Goal: Task Accomplishment & Management: Manage account settings

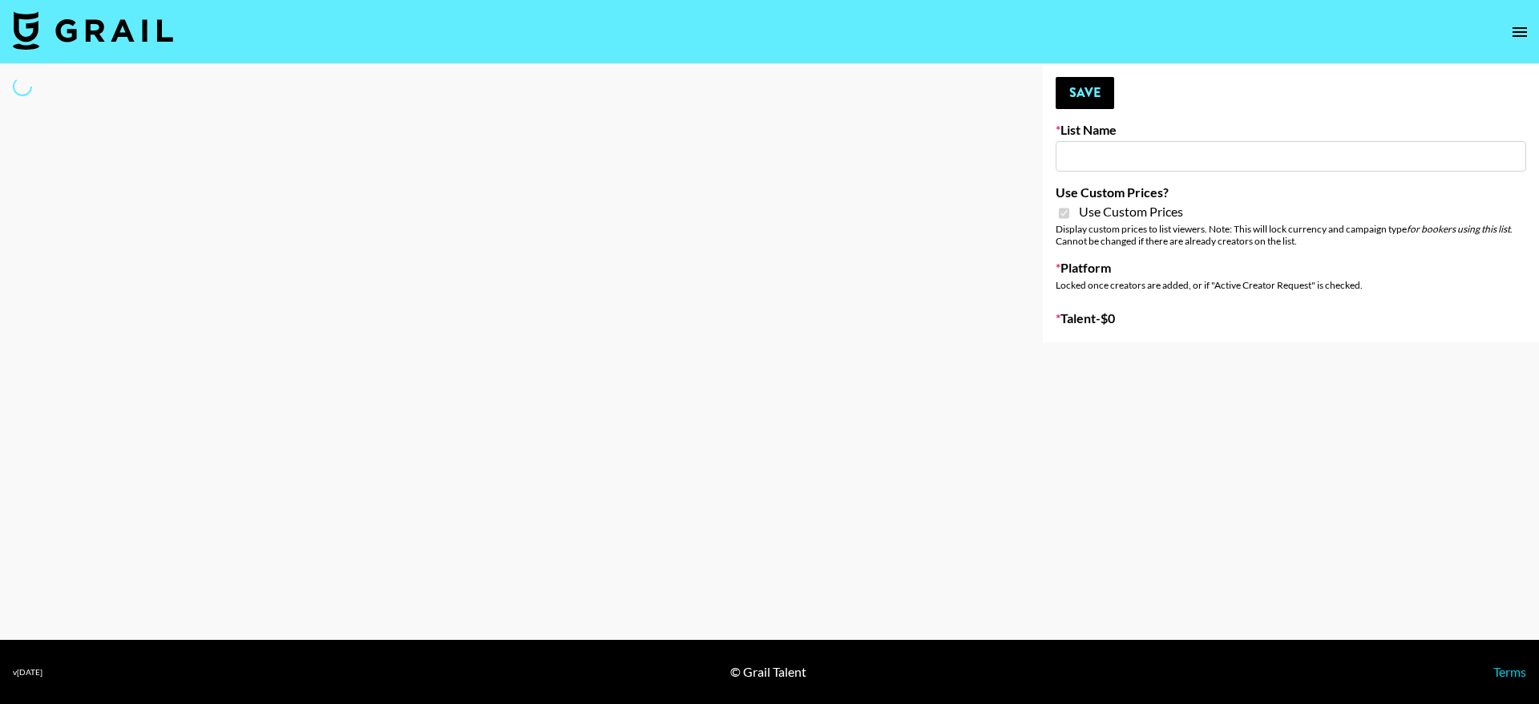
type input "DDG Beauty"
checkbox input "true"
select select "Brand"
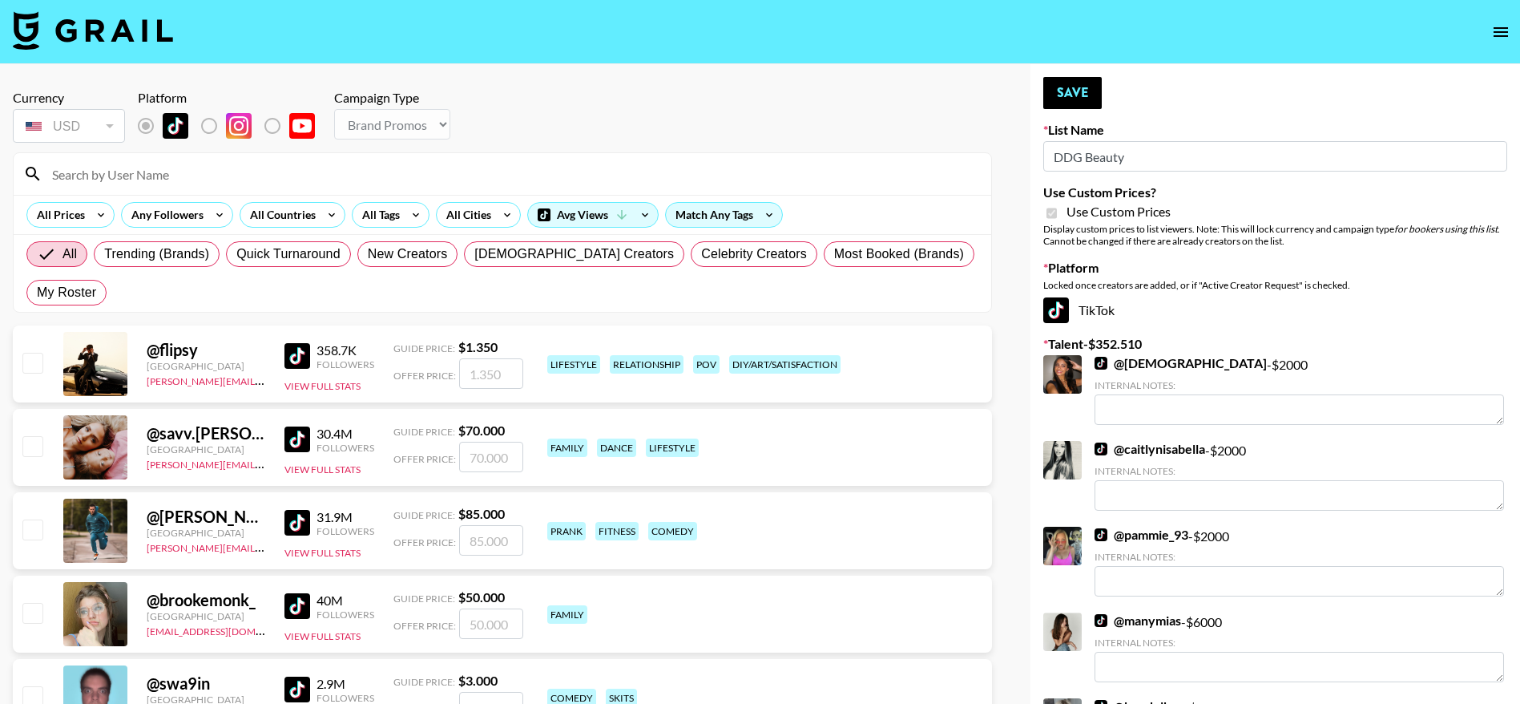
click at [89, 176] on input at bounding box center [511, 174] width 939 height 26
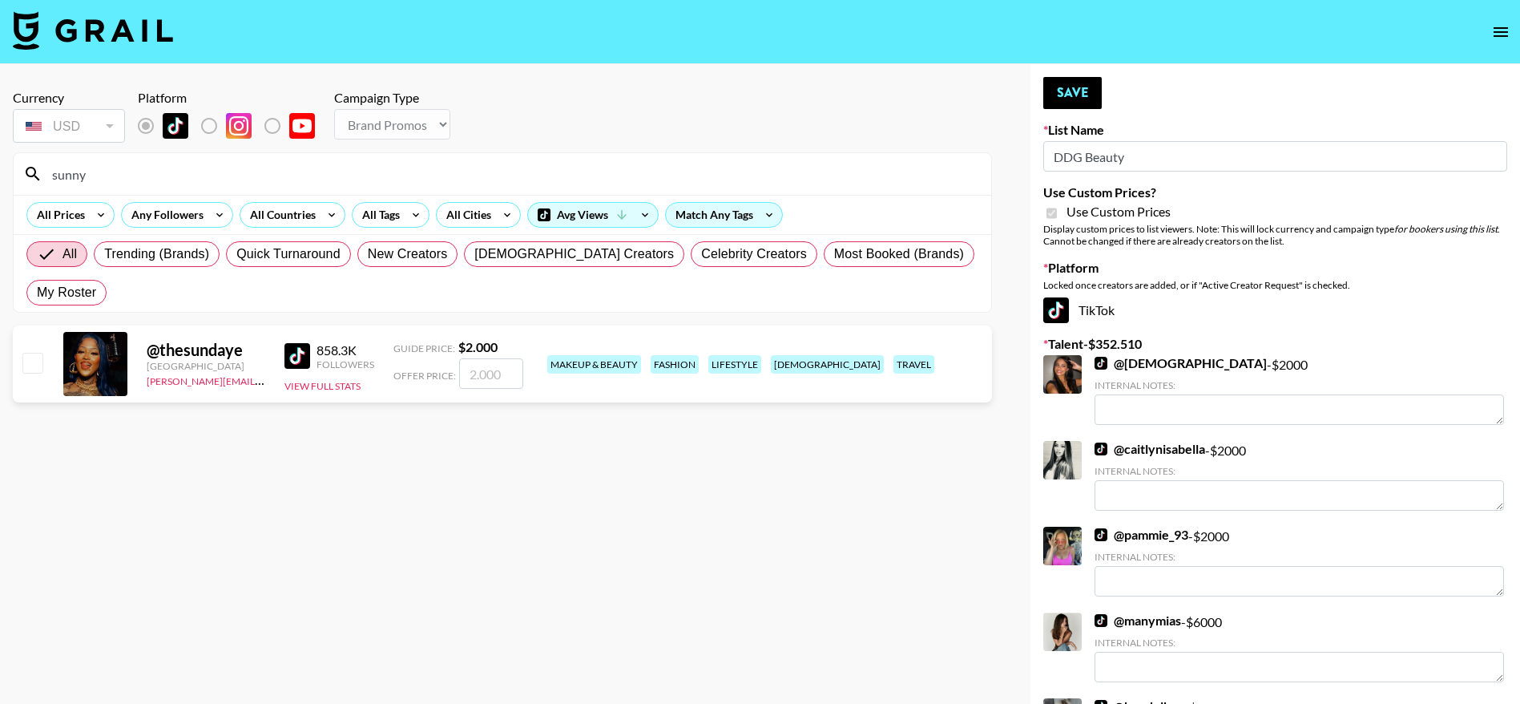
type input "sunny"
click at [34, 361] on input "checkbox" at bounding box center [31, 362] width 19 height 19
checkbox input "true"
type input "2000"
click at [1079, 91] on button "Save" at bounding box center [1073, 93] width 59 height 32
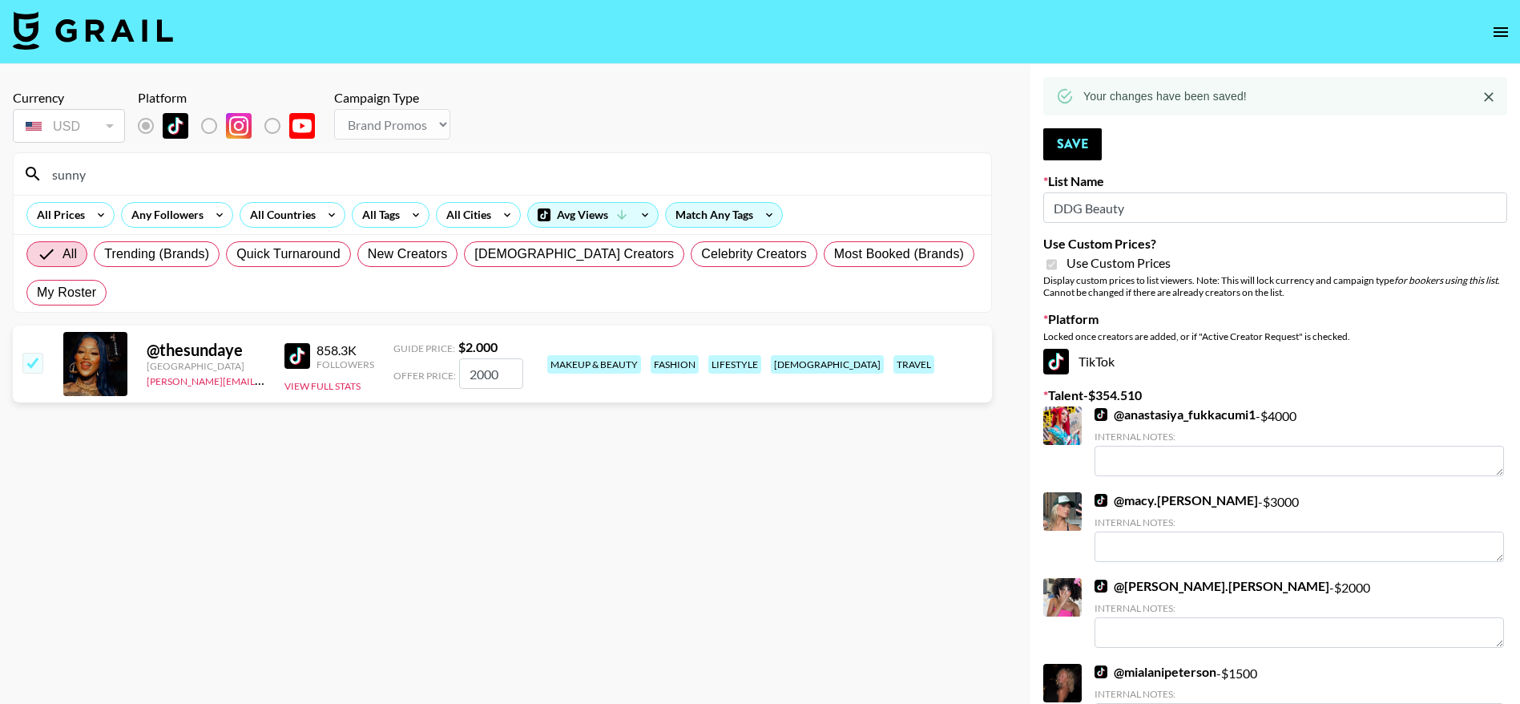
drag, startPoint x: 116, startPoint y: 176, endPoint x: 22, endPoint y: 176, distance: 94.6
click at [22, 176] on div "sunny" at bounding box center [503, 174] width 978 height 42
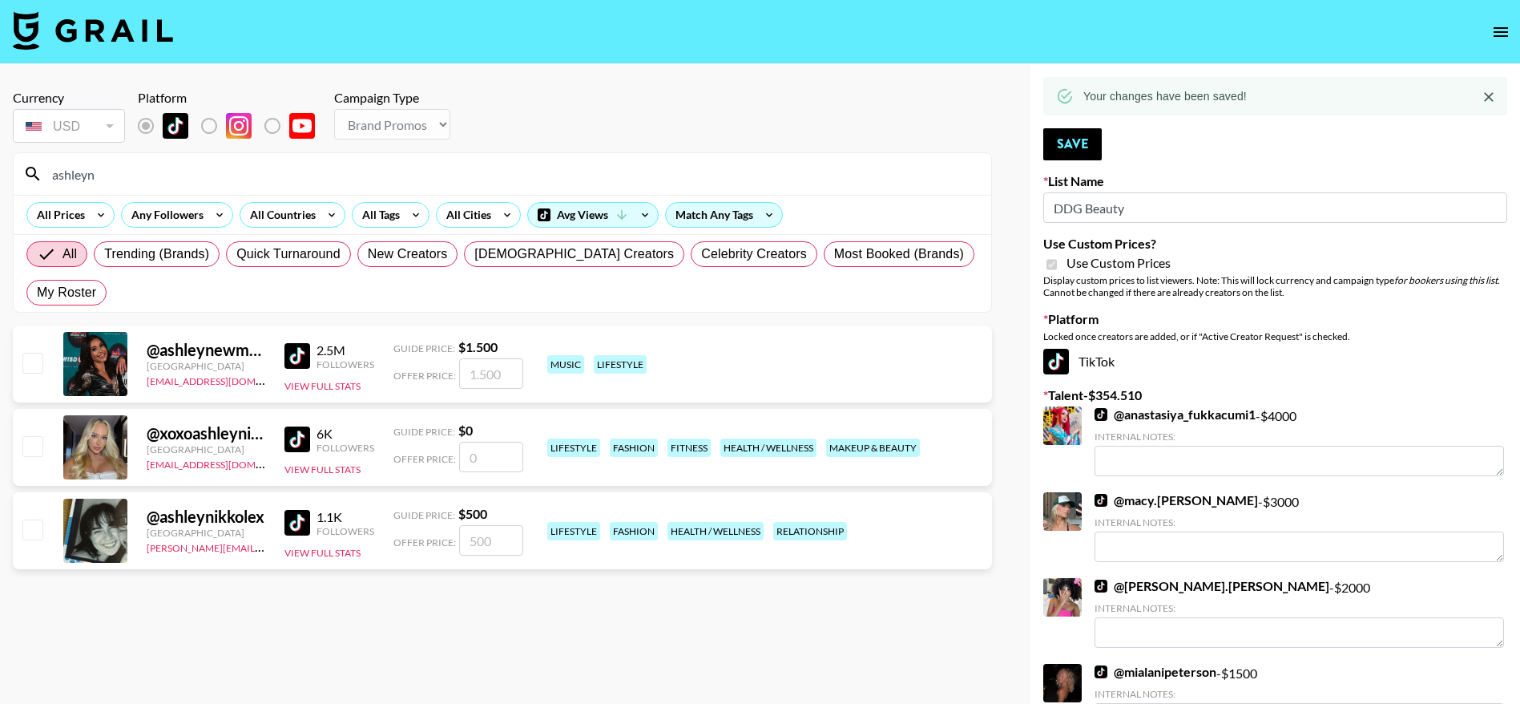
drag, startPoint x: 107, startPoint y: 176, endPoint x: 21, endPoint y: 163, distance: 87.5
click at [21, 163] on div "ashleyn" at bounding box center [503, 174] width 978 height 42
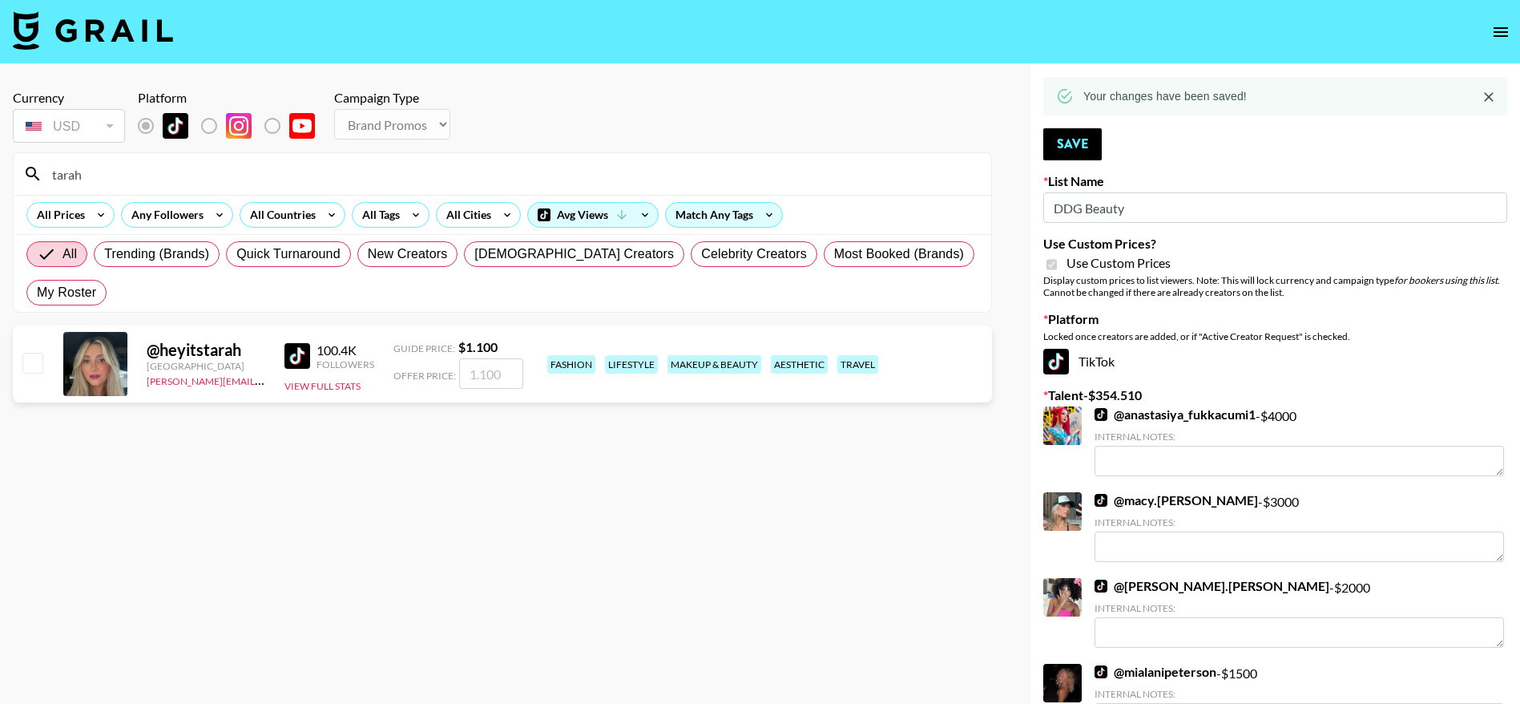
type input "tarah"
click at [32, 364] on input "checkbox" at bounding box center [31, 362] width 19 height 19
checkbox input "true"
type input "1100"
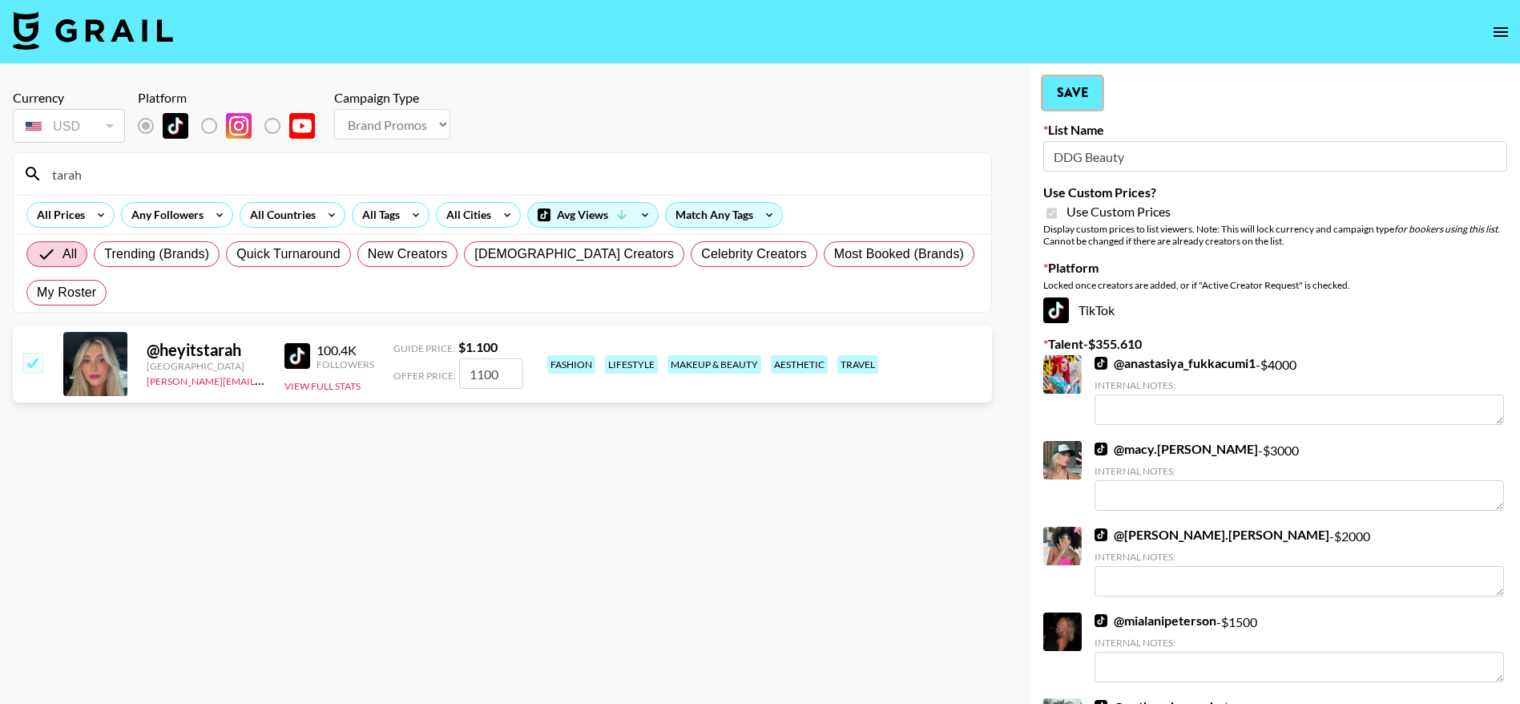
click at [1064, 82] on button "Save" at bounding box center [1073, 93] width 59 height 32
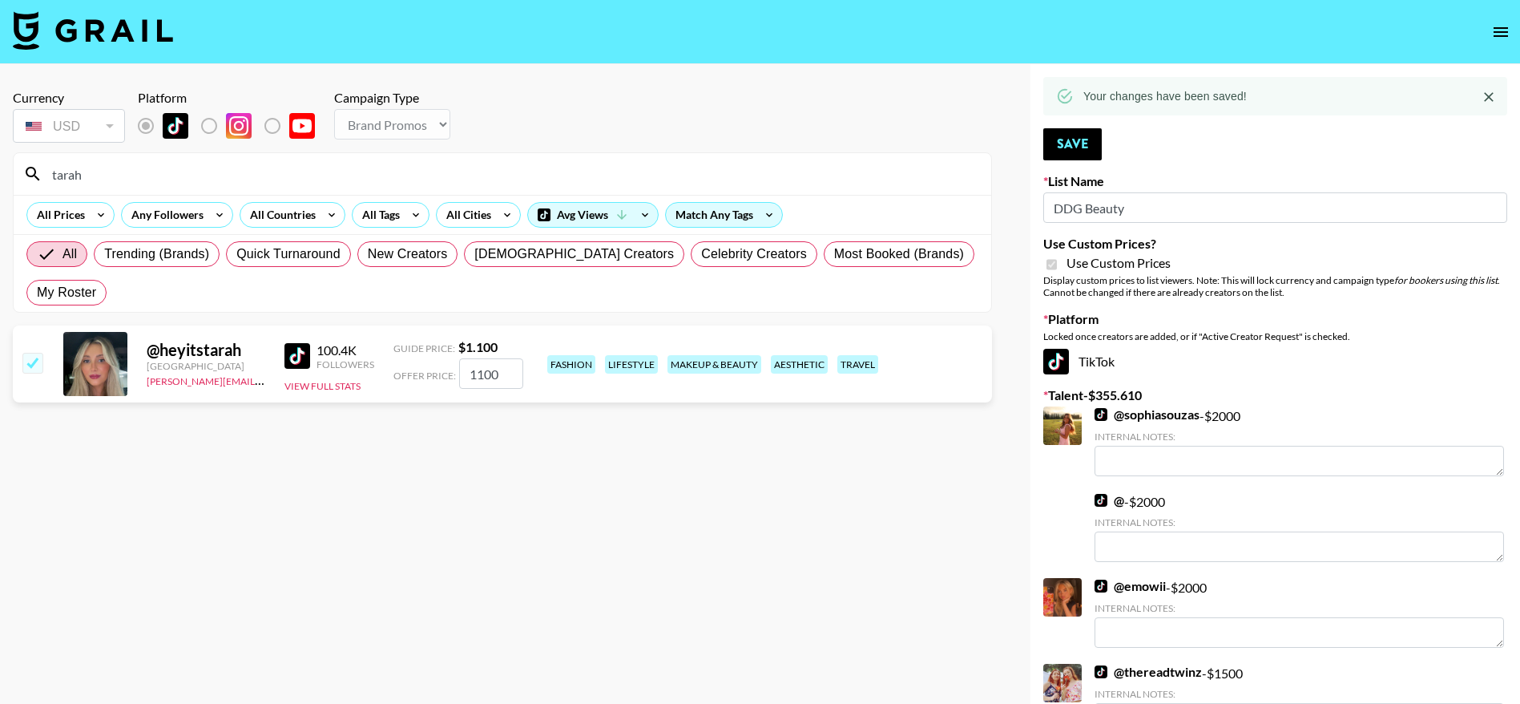
drag, startPoint x: 112, startPoint y: 176, endPoint x: 15, endPoint y: 180, distance: 97.0
click at [15, 180] on div "tarah" at bounding box center [503, 174] width 978 height 42
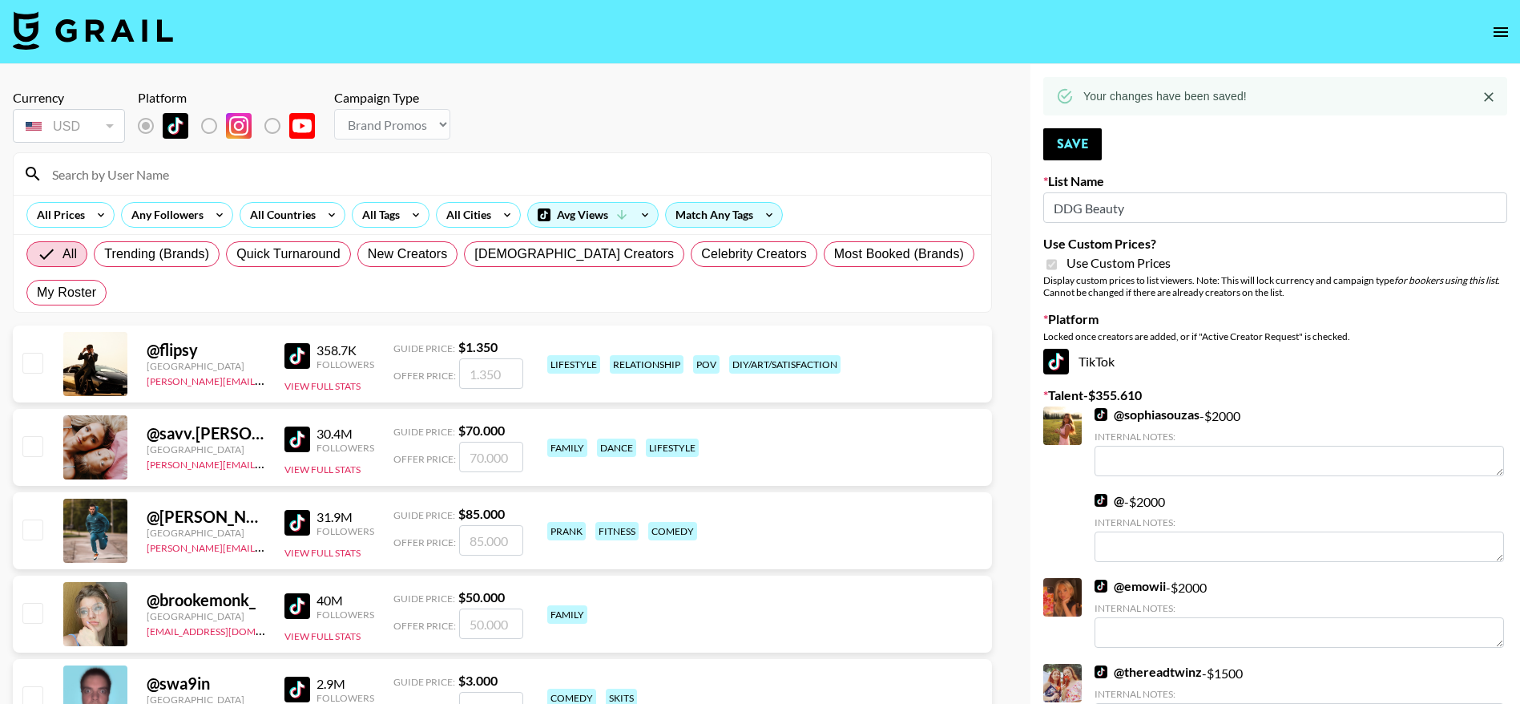
click at [106, 177] on input at bounding box center [511, 174] width 939 height 26
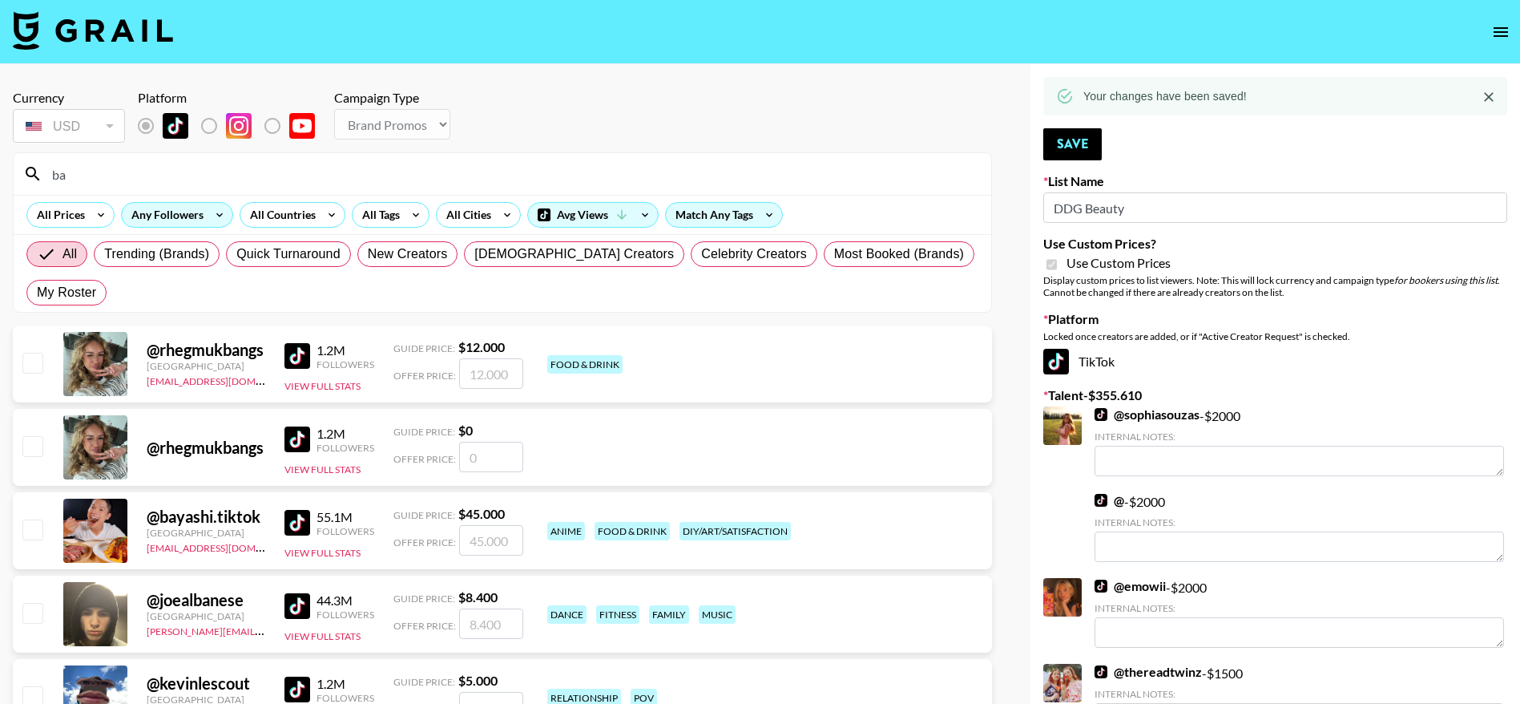
type input "badba"
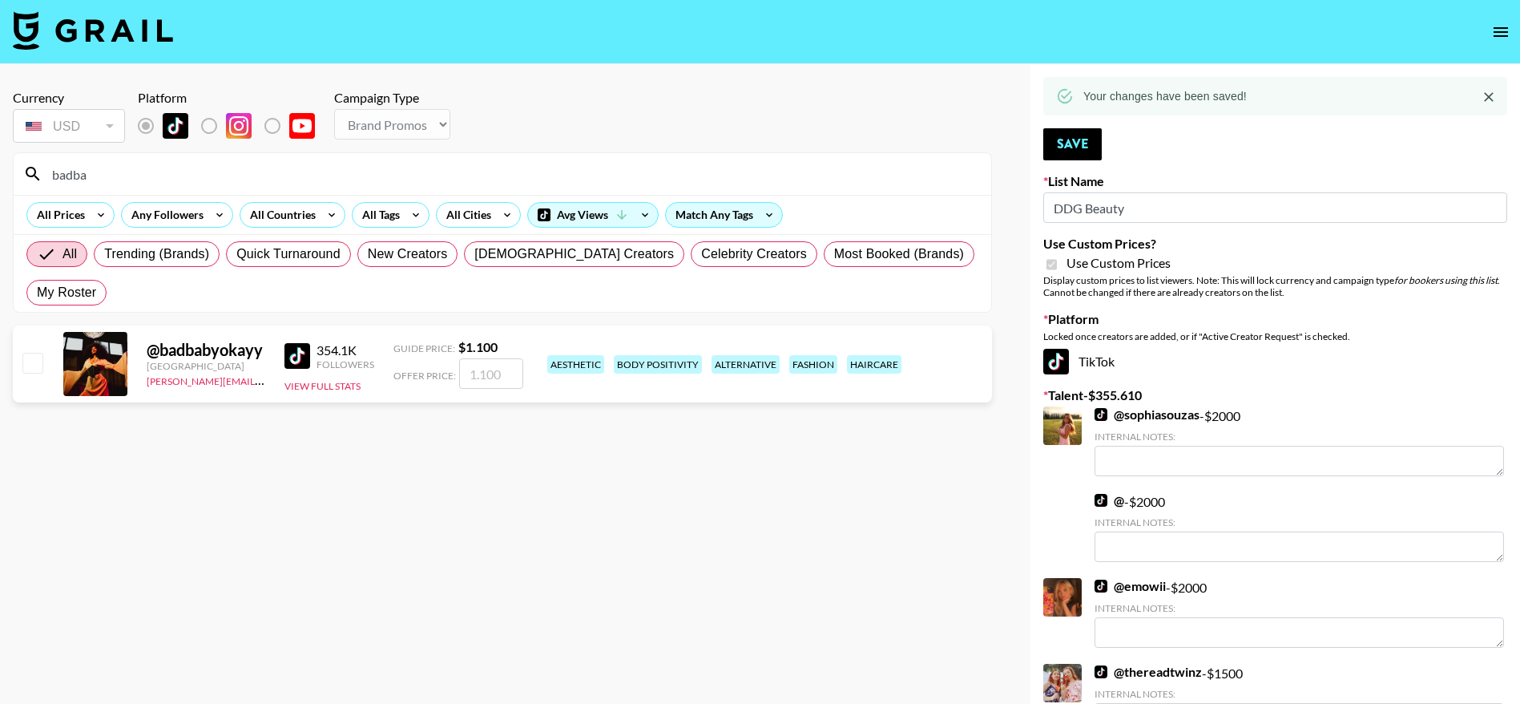
click at [34, 357] on input "checkbox" at bounding box center [31, 362] width 19 height 19
checkbox input "true"
type input "1100"
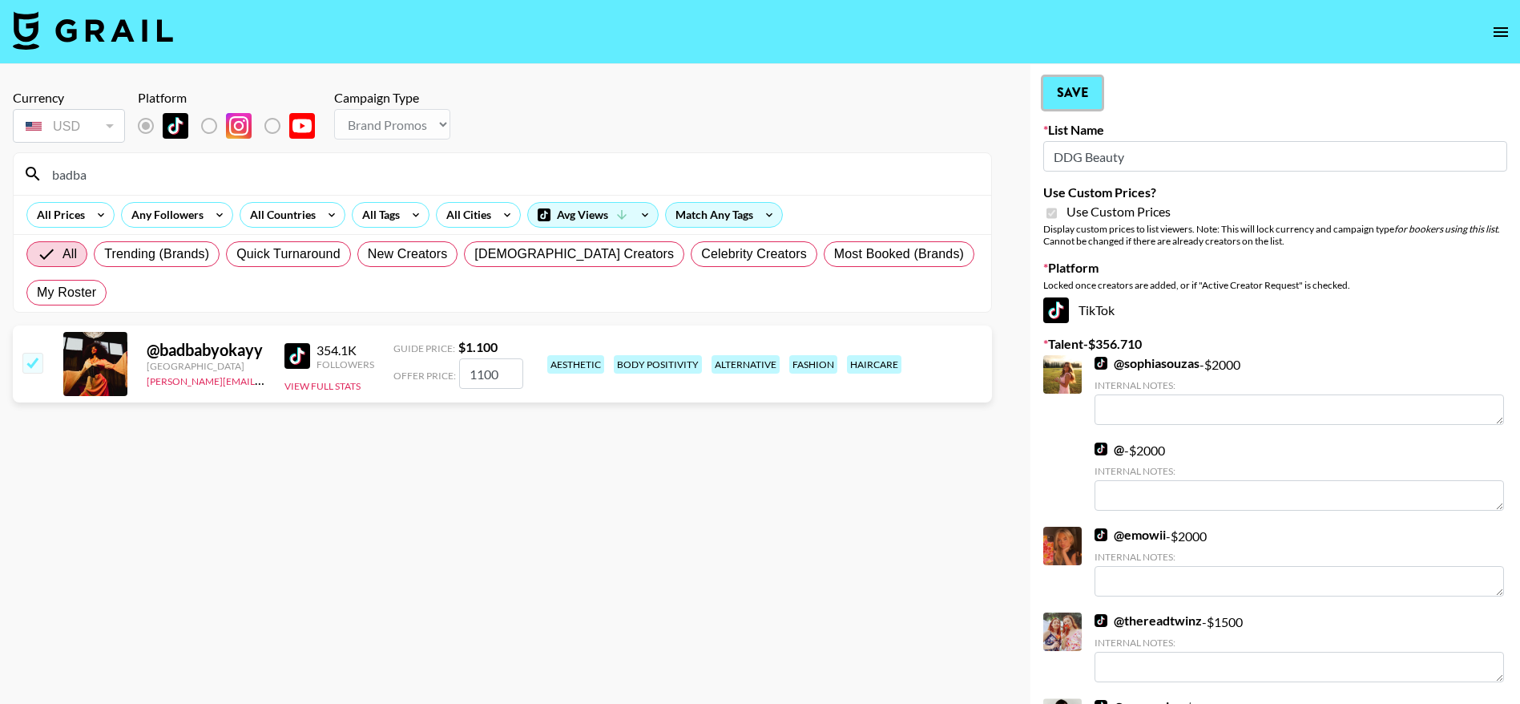
click at [1096, 87] on button "Save" at bounding box center [1073, 93] width 59 height 32
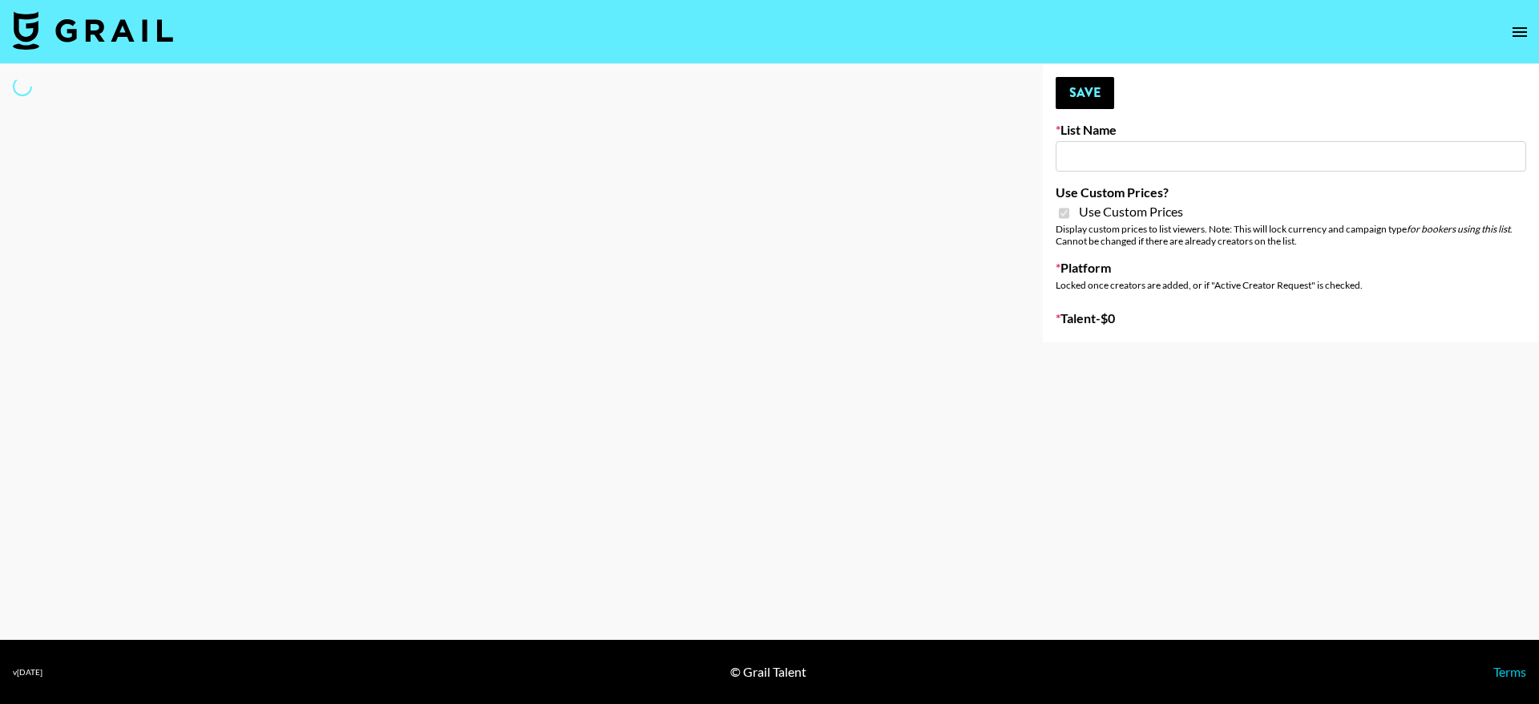
type input "Azar - Podcasters"
checkbox input "true"
select select "Brand"
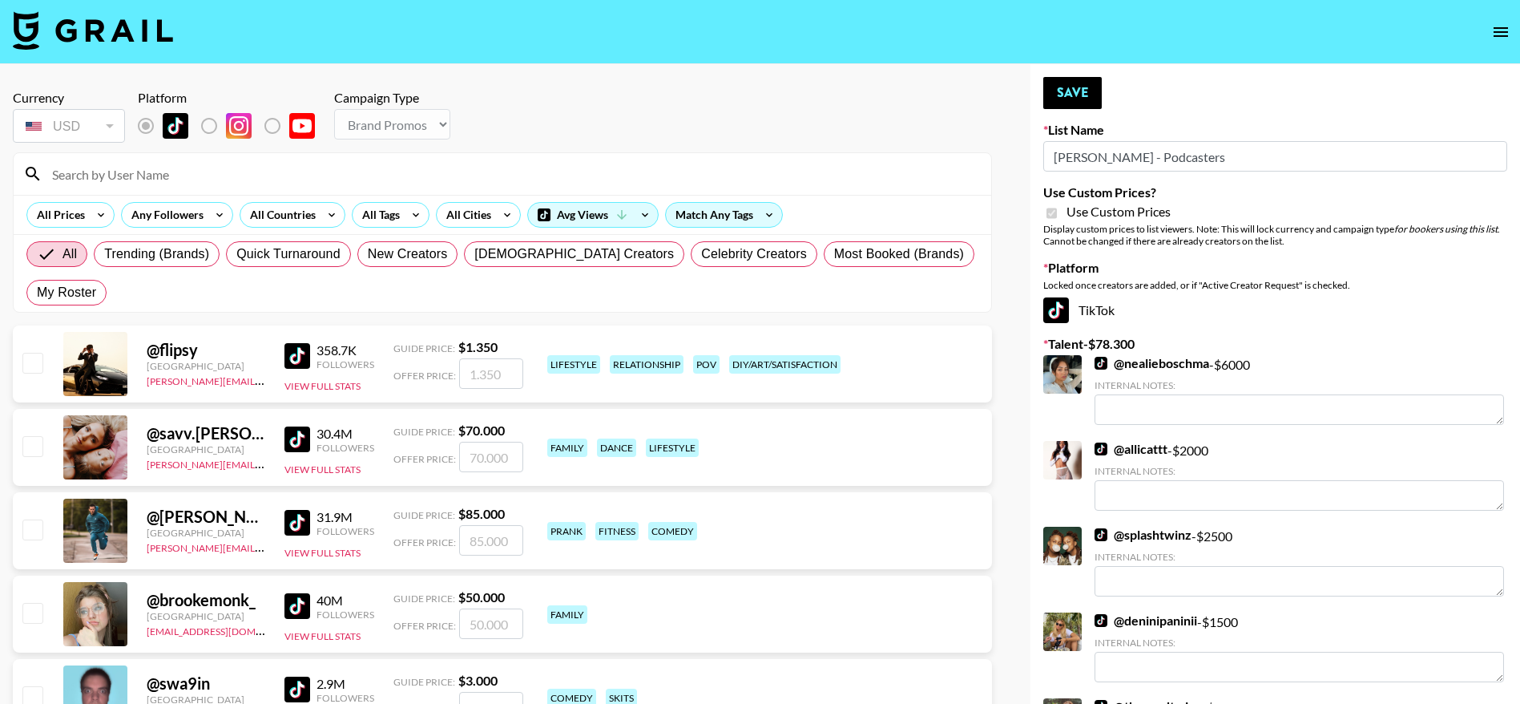
click at [131, 168] on input at bounding box center [511, 174] width 939 height 26
type input "badba"
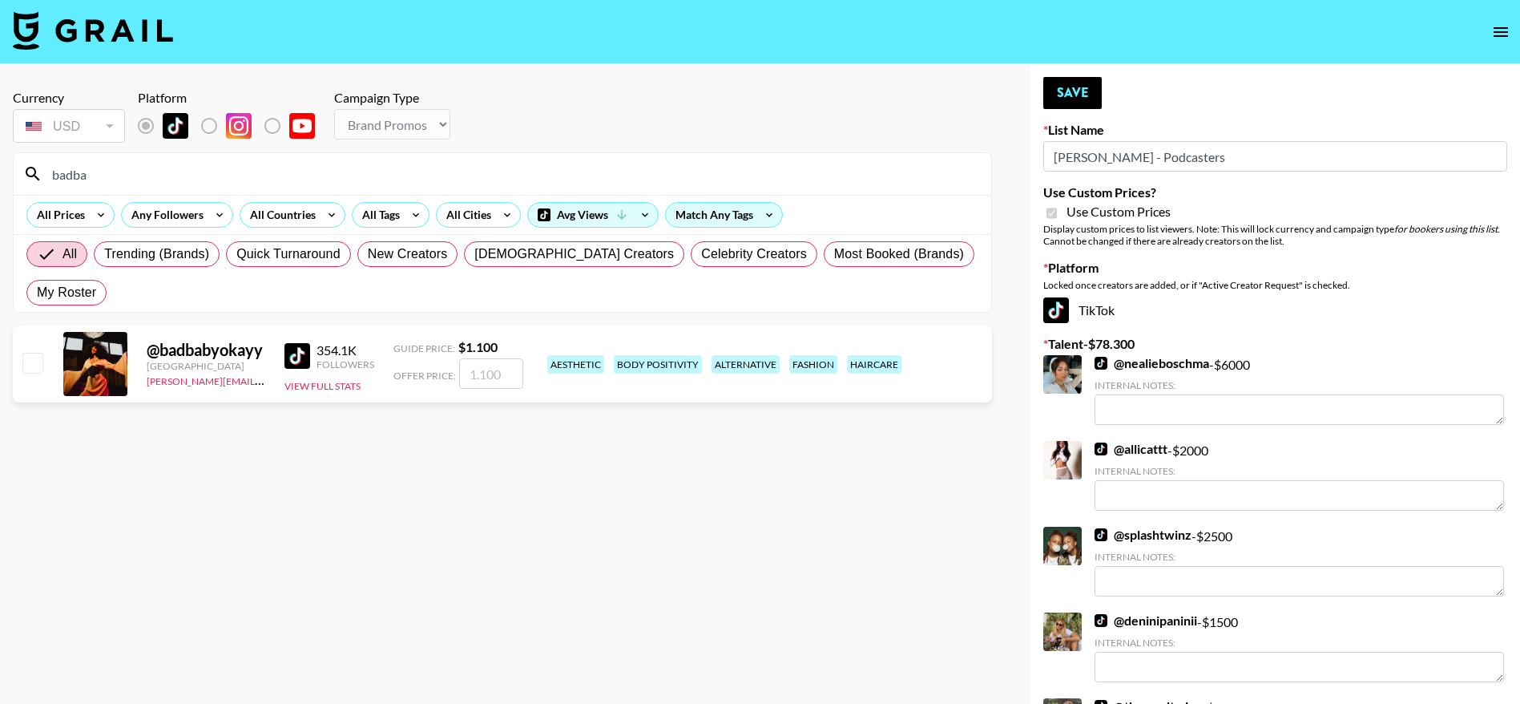
click at [41, 372] on input "checkbox" at bounding box center [31, 362] width 19 height 19
checkbox input "true"
type input "1100"
click at [41, 372] on input "checkbox" at bounding box center [31, 362] width 19 height 19
checkbox input "false"
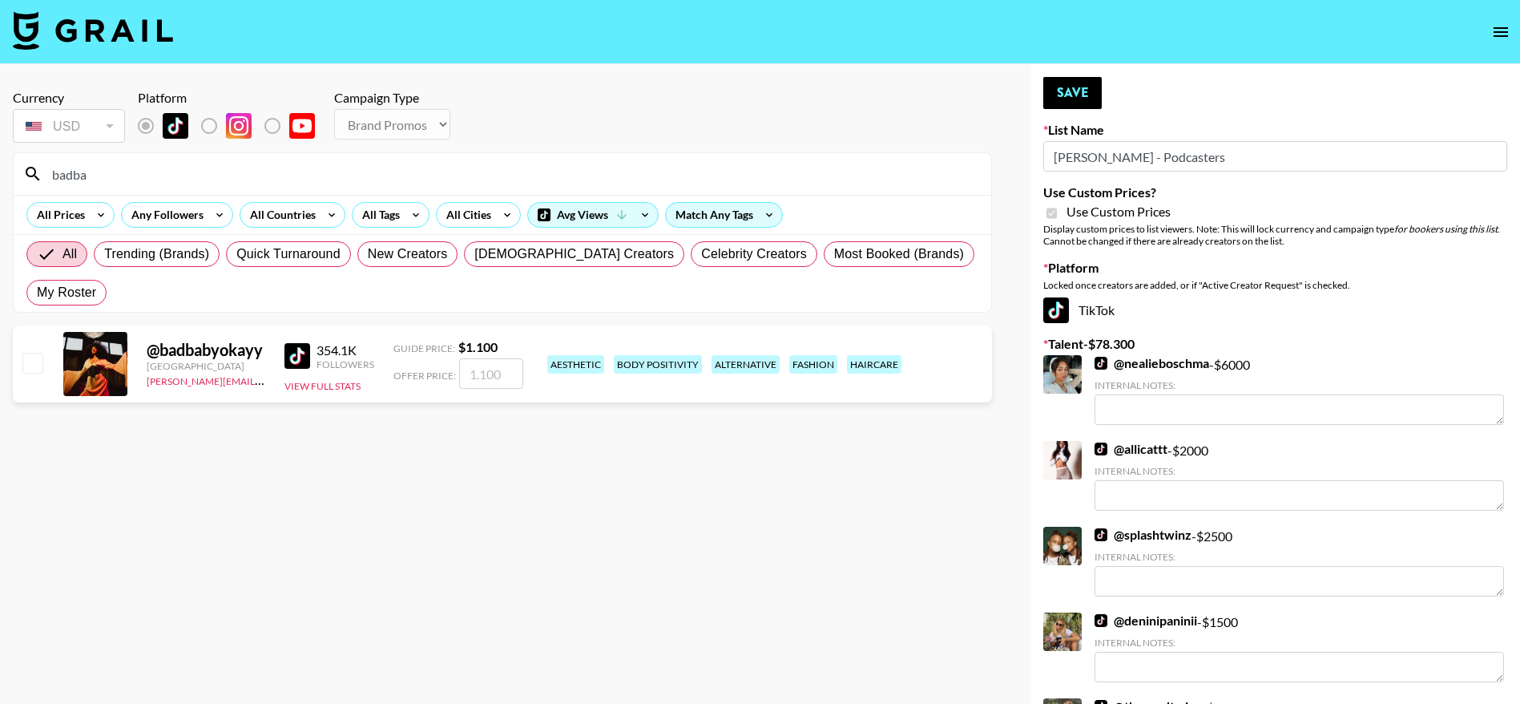
click at [41, 372] on input "checkbox" at bounding box center [31, 362] width 19 height 19
checkbox input "true"
type input "1100"
click at [1092, 98] on button "Save" at bounding box center [1073, 93] width 59 height 32
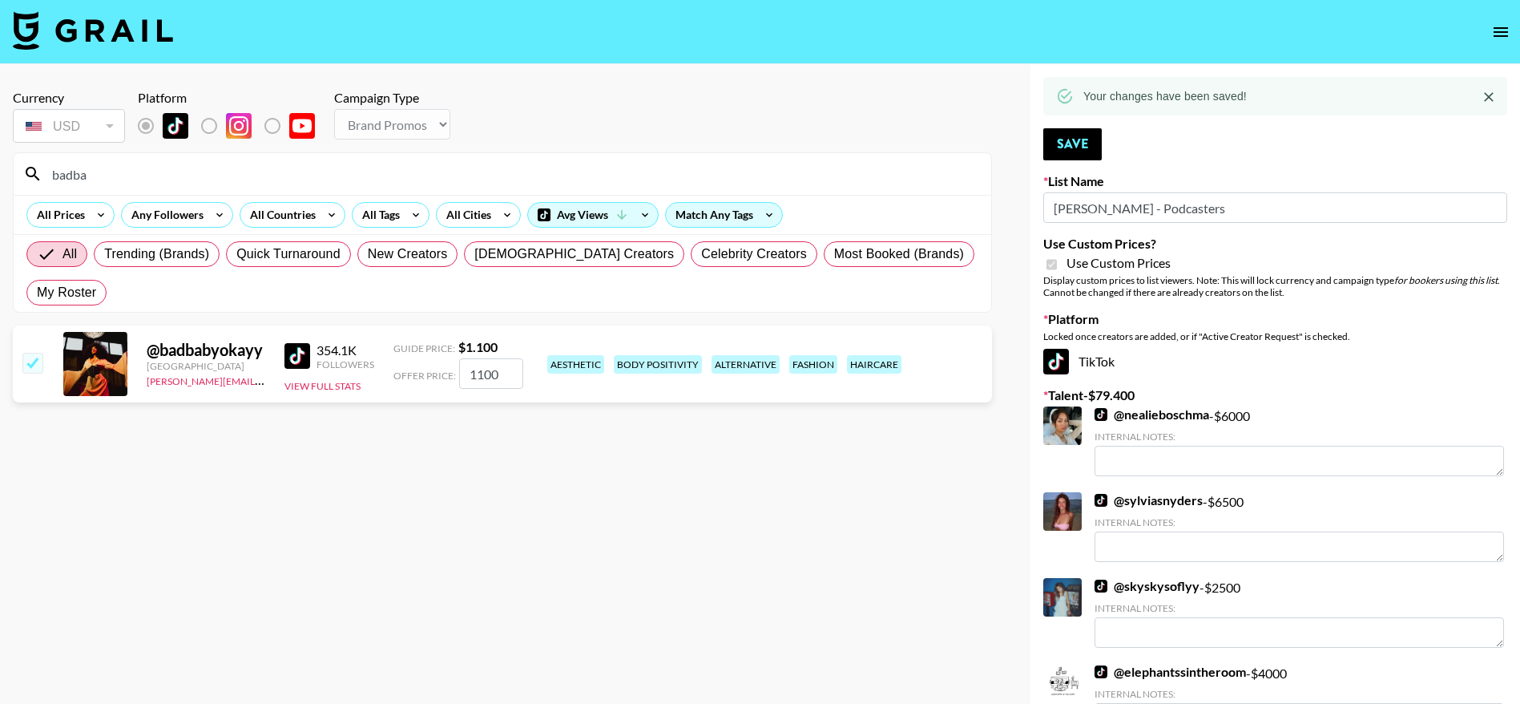
drag, startPoint x: 112, startPoint y: 170, endPoint x: 13, endPoint y: 170, distance: 99.4
click at [13, 170] on section "badba All Prices Any Followers All Countries All Tags All Cities Avg Views Matc…" at bounding box center [502, 232] width 979 height 160
type input "sunny"
click at [29, 366] on input "checkbox" at bounding box center [31, 362] width 19 height 19
checkbox input "true"
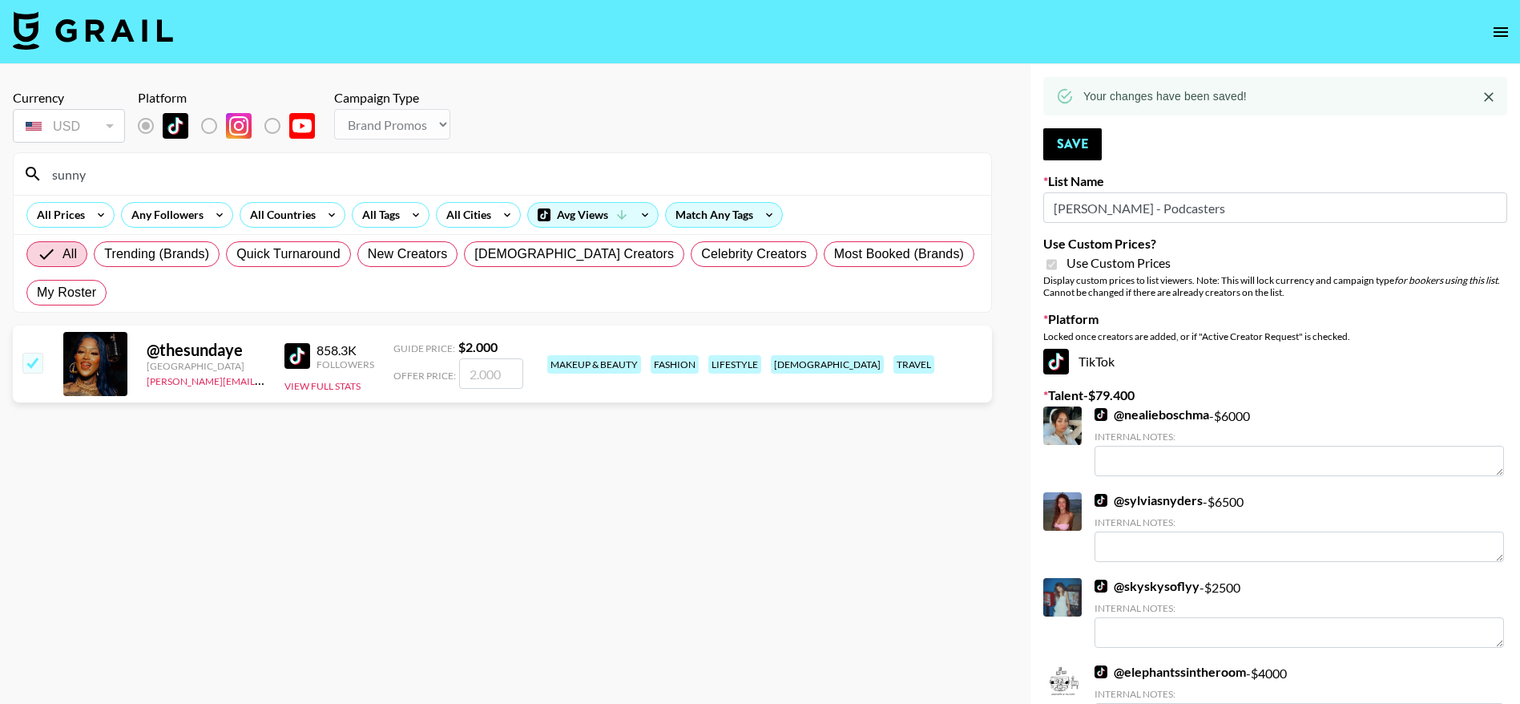
type input "2000"
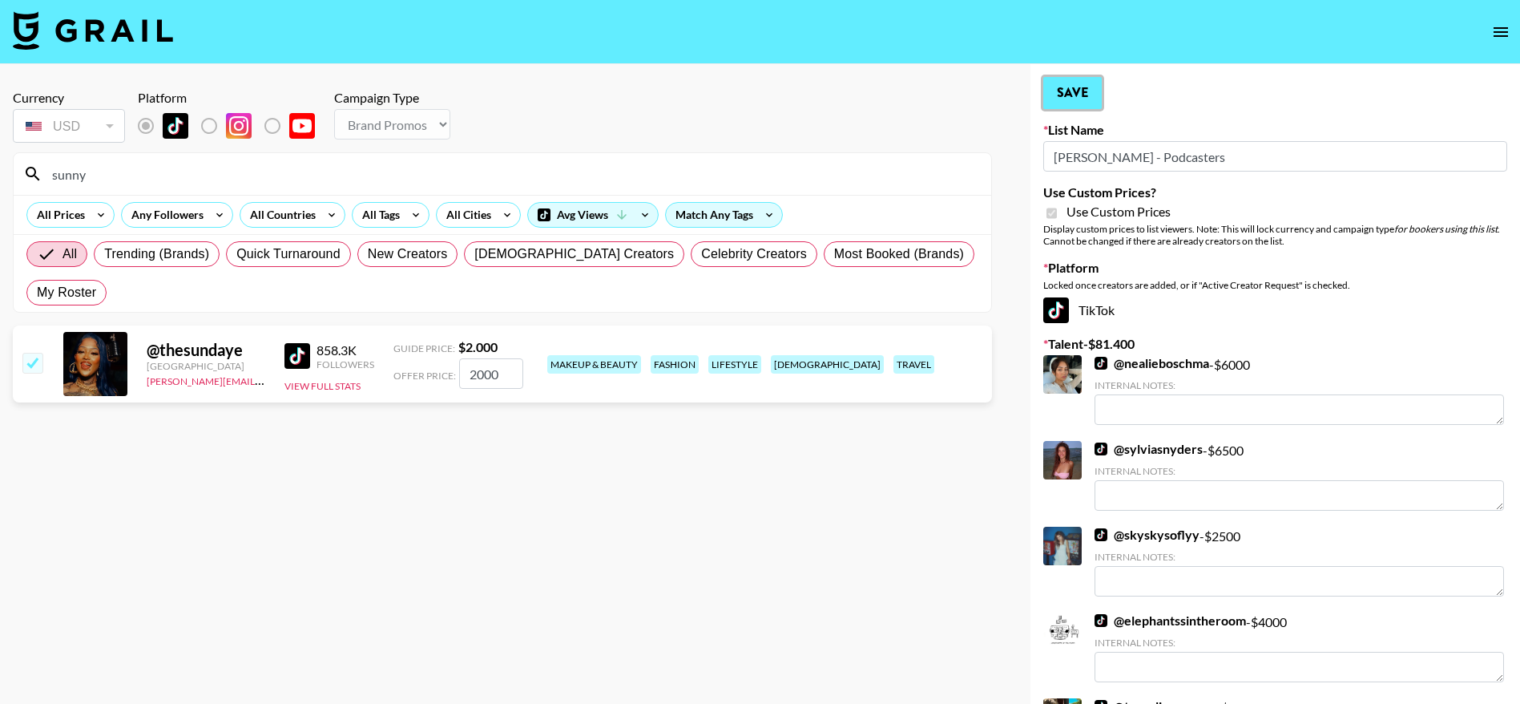
click at [1078, 88] on button "Save" at bounding box center [1073, 93] width 59 height 32
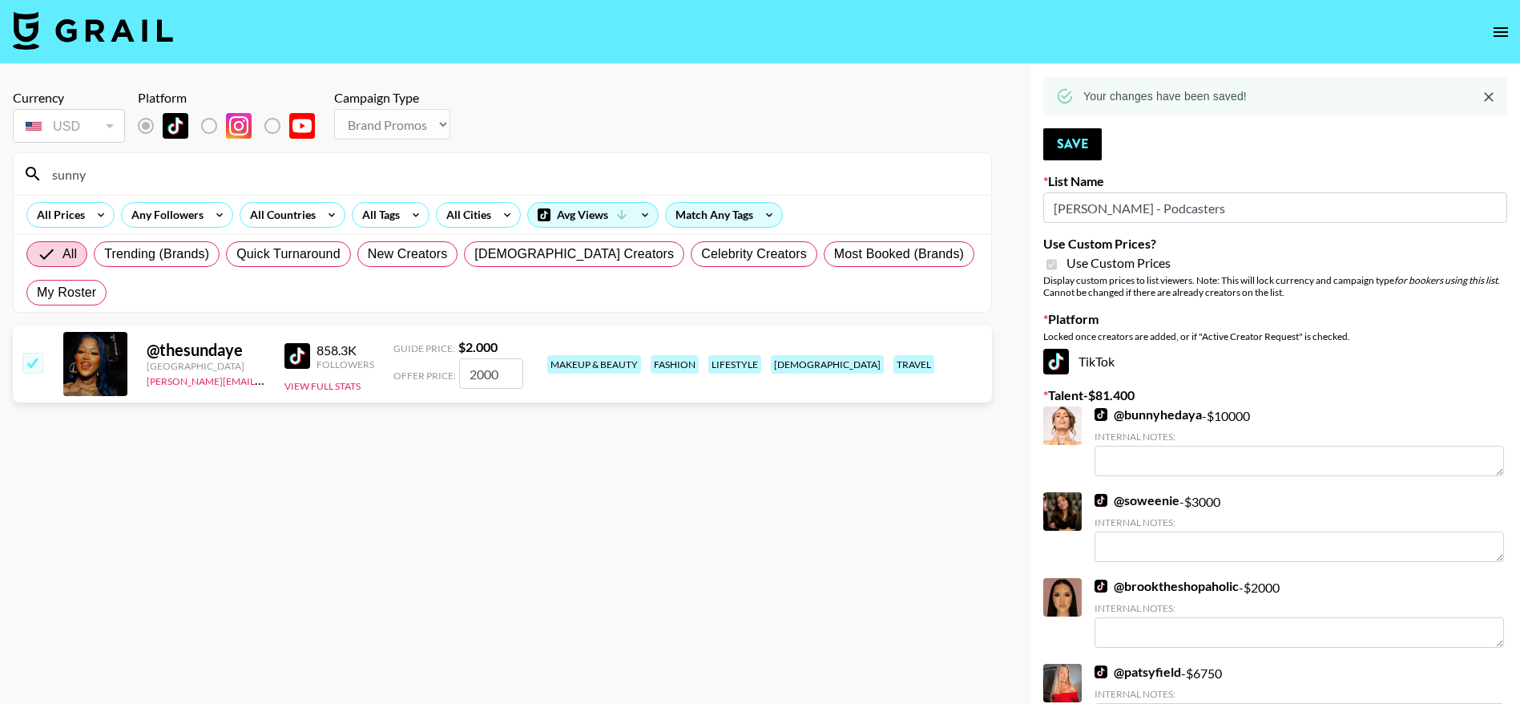
drag, startPoint x: 217, startPoint y: 171, endPoint x: 6, endPoint y: 164, distance: 211.7
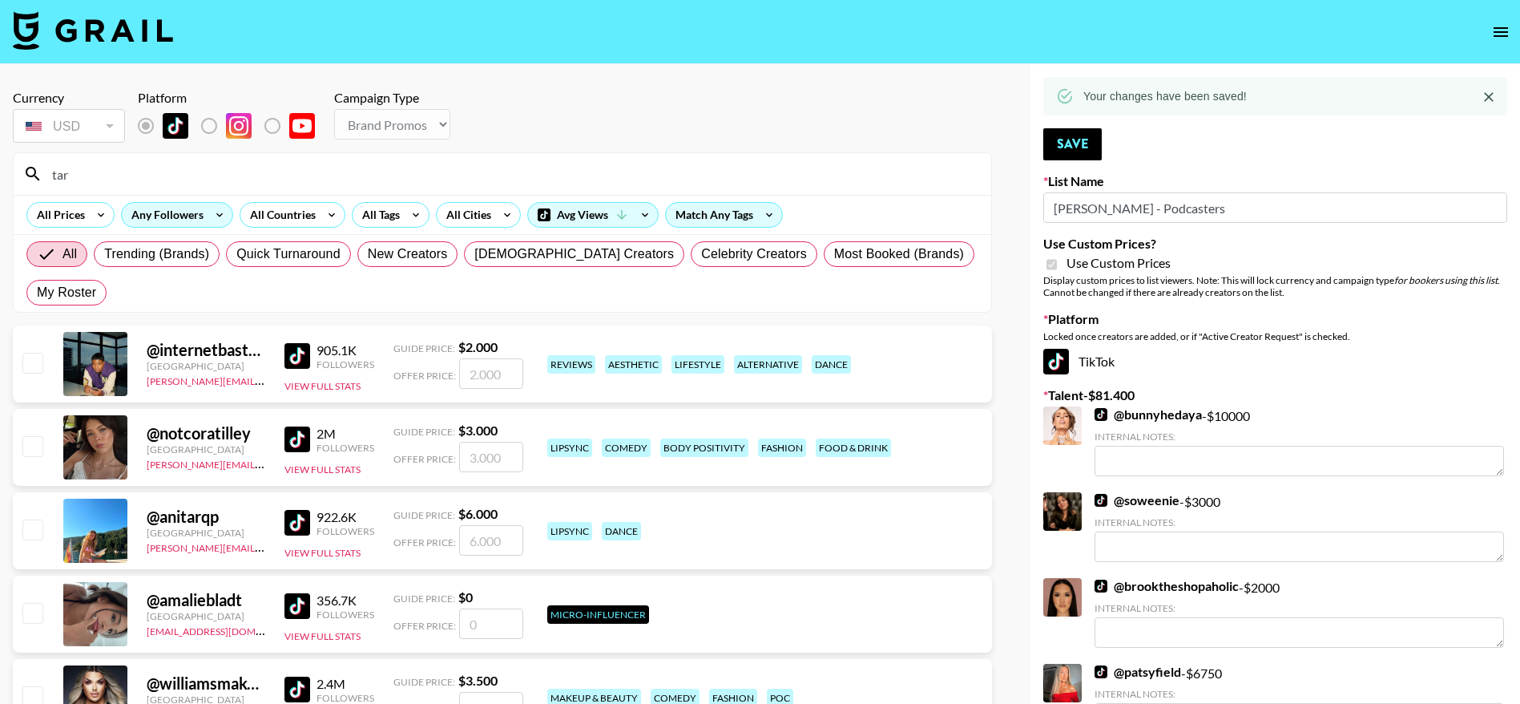
type input "tarah"
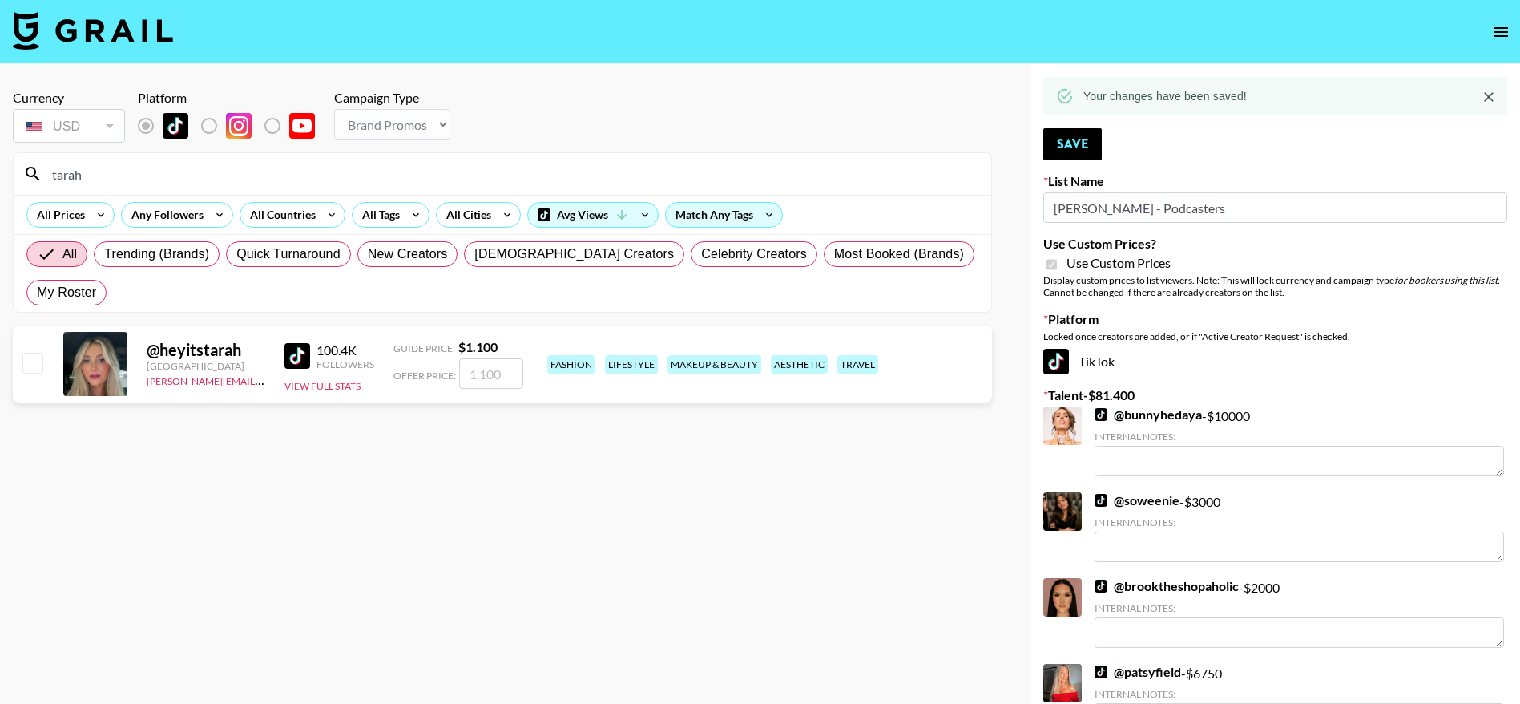
click at [35, 357] on input "checkbox" at bounding box center [31, 362] width 19 height 19
checkbox input "true"
type input "1100"
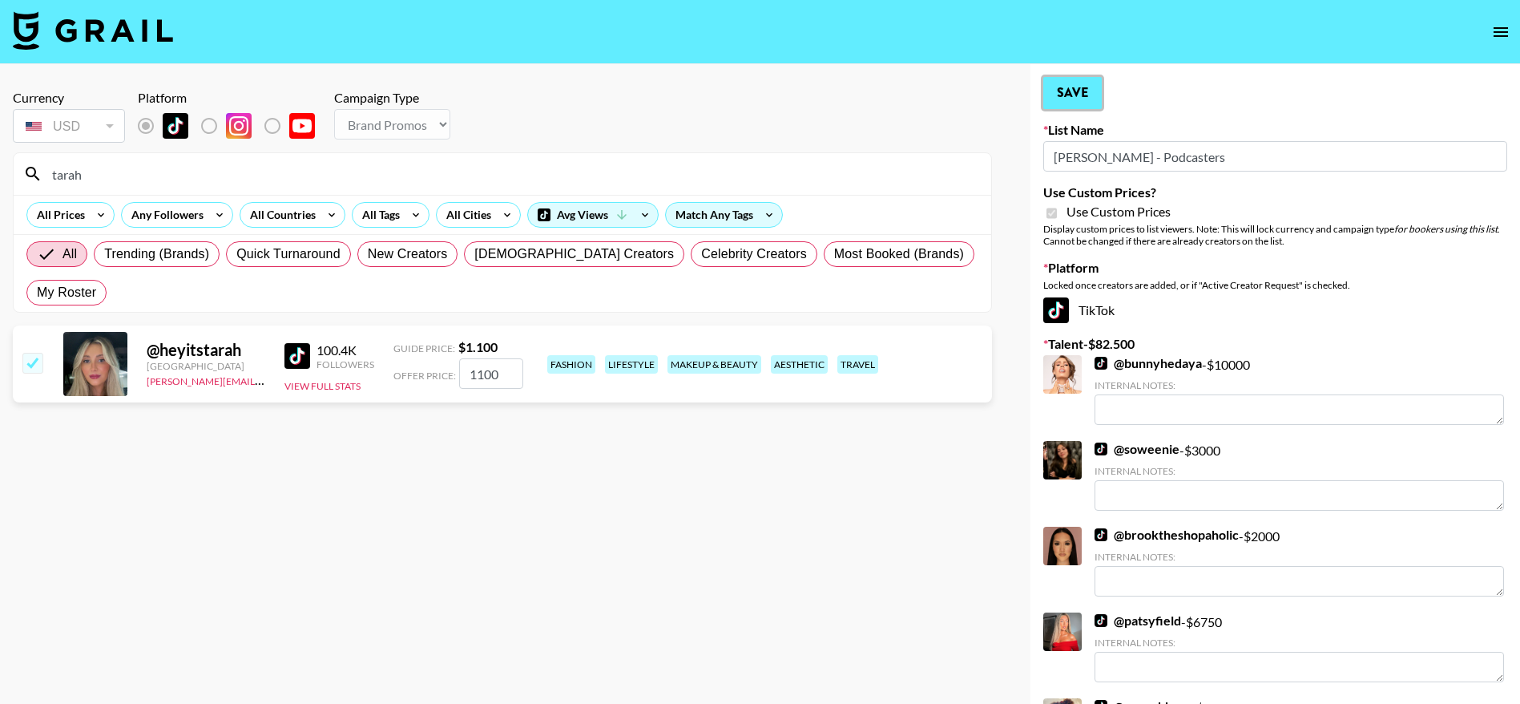
click at [1082, 94] on button "Save" at bounding box center [1073, 93] width 59 height 32
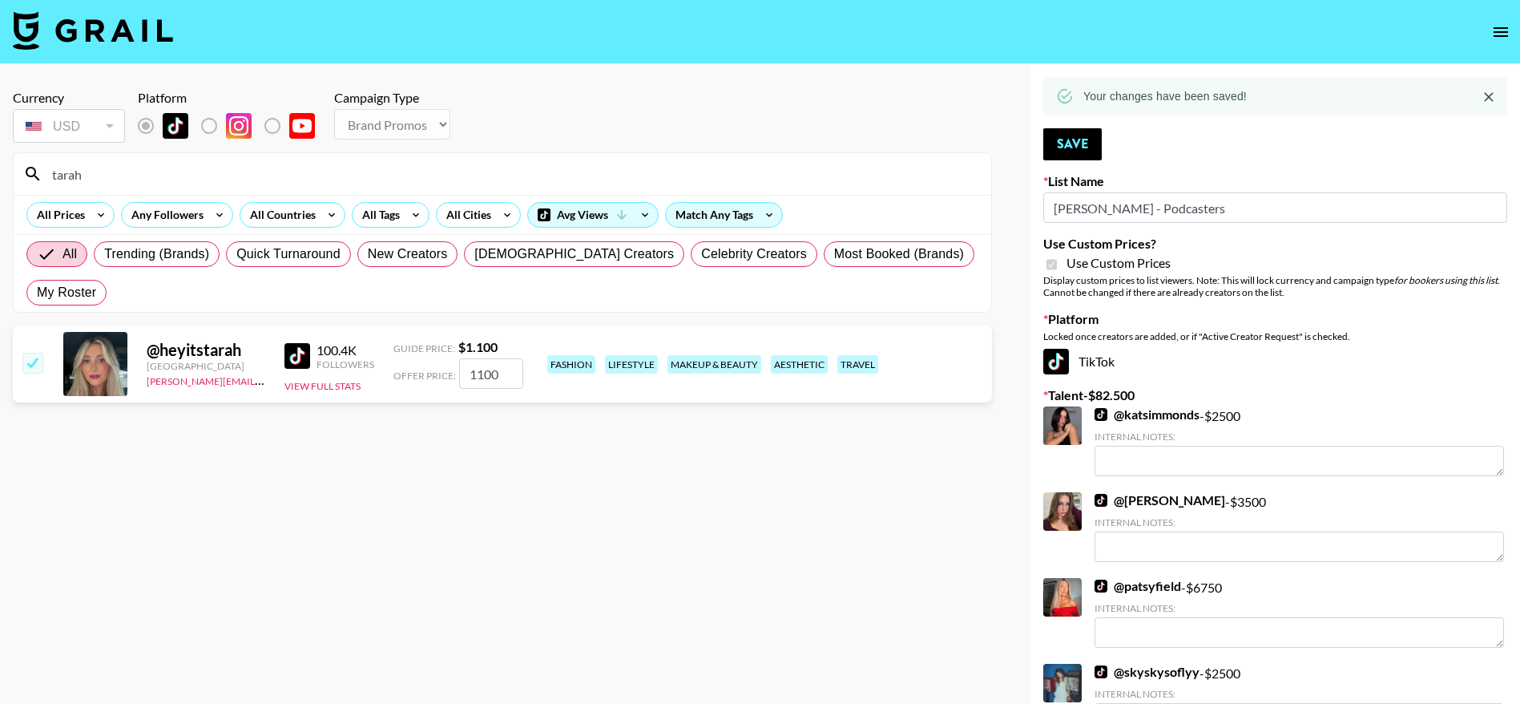
drag, startPoint x: 107, startPoint y: 180, endPoint x: 50, endPoint y: 176, distance: 57.0
click at [50, 176] on input "tarah" at bounding box center [511, 174] width 939 height 26
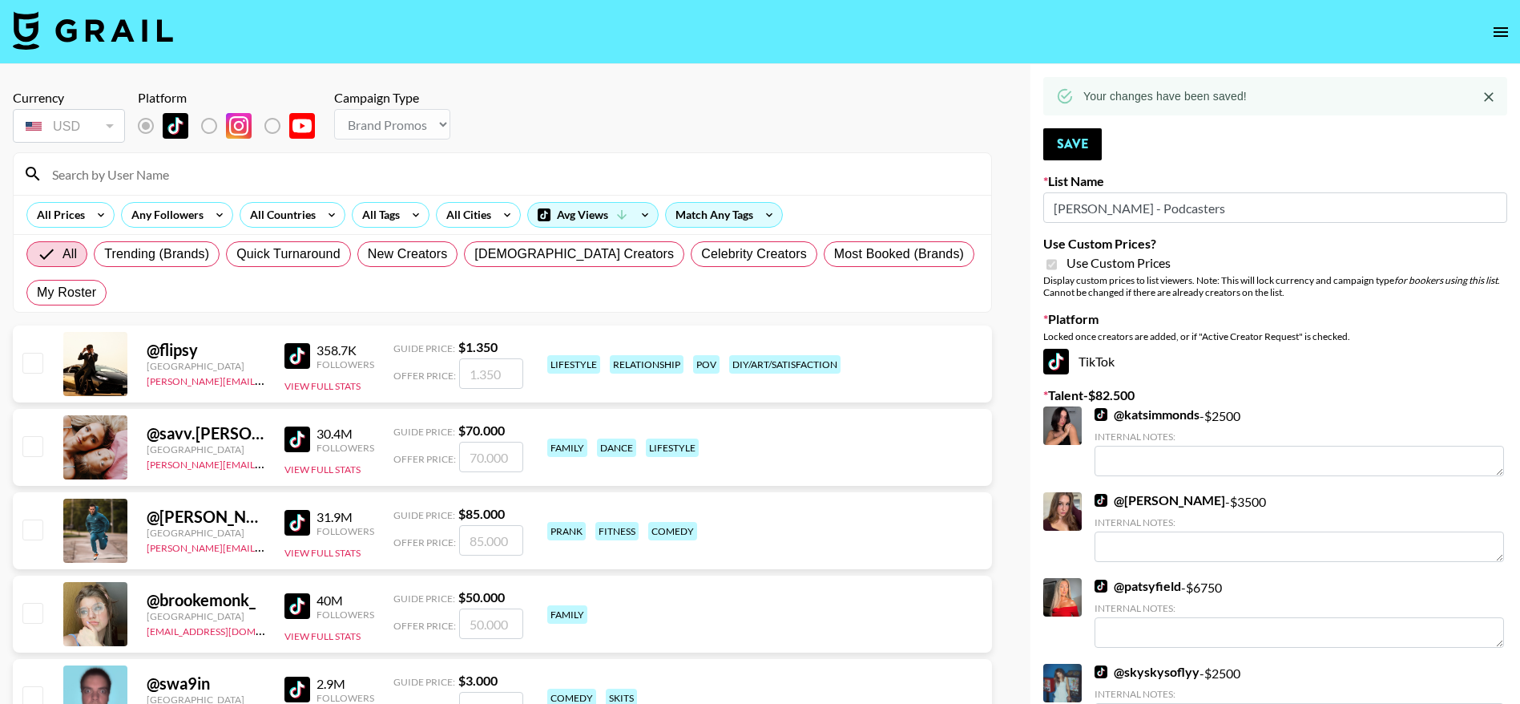
click at [50, 176] on input at bounding box center [511, 174] width 939 height 26
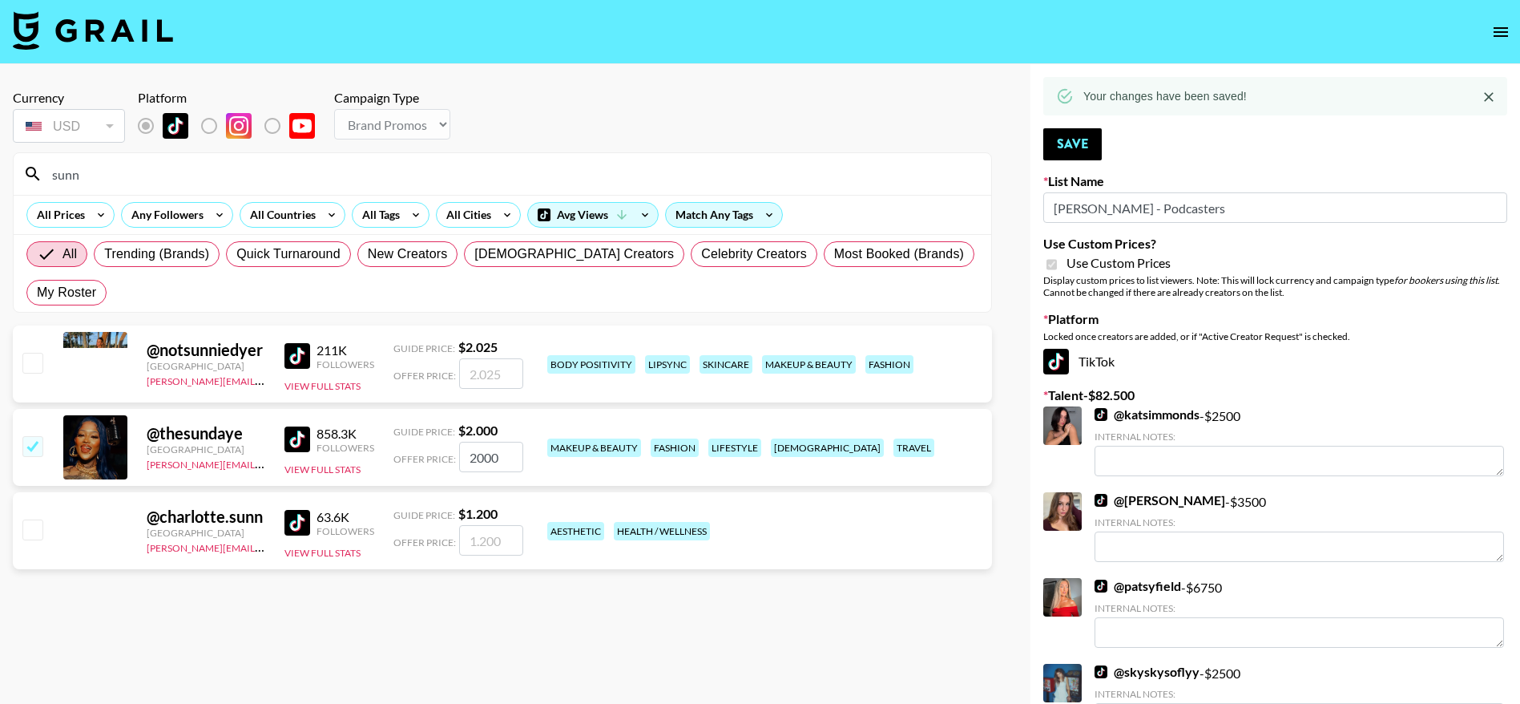
type input "sunny"
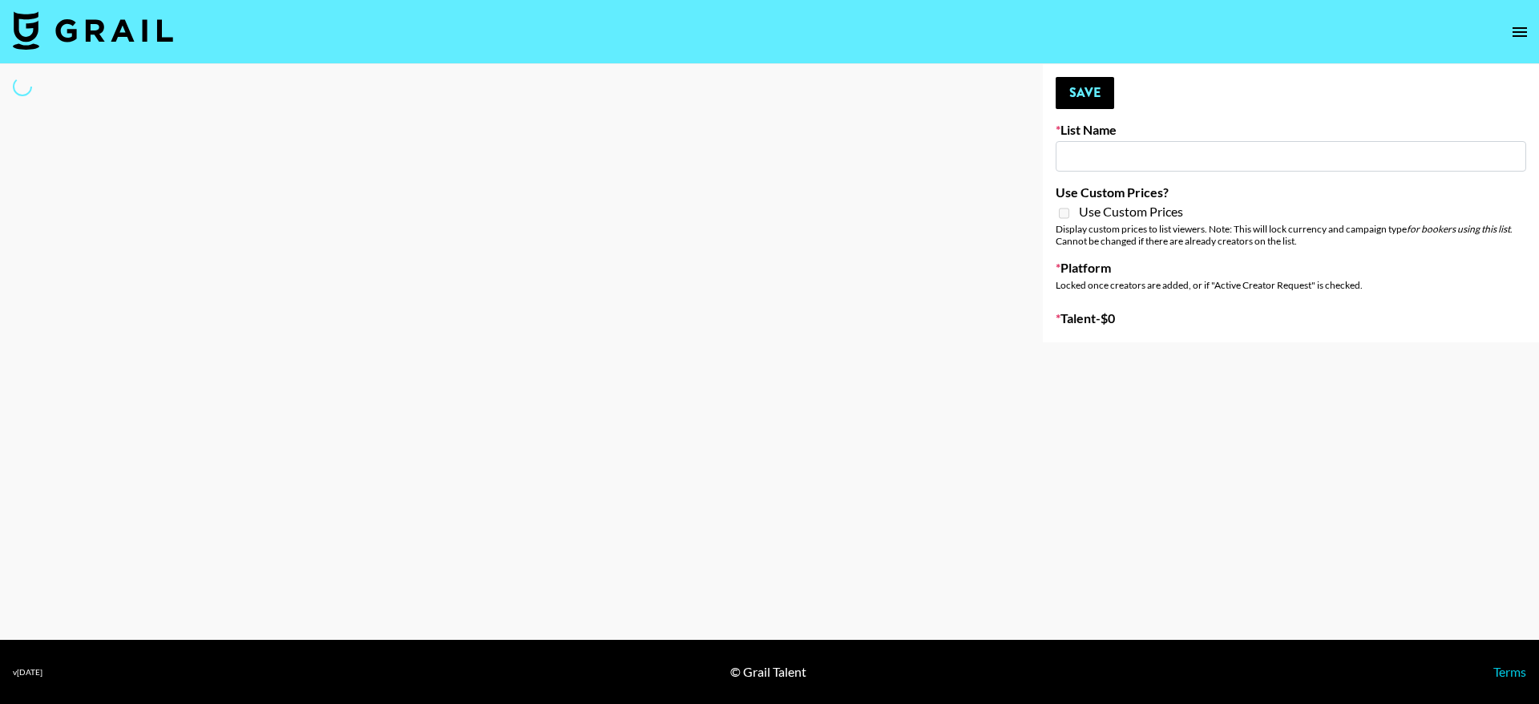
type input "Unreal Management List"
select select "Song"
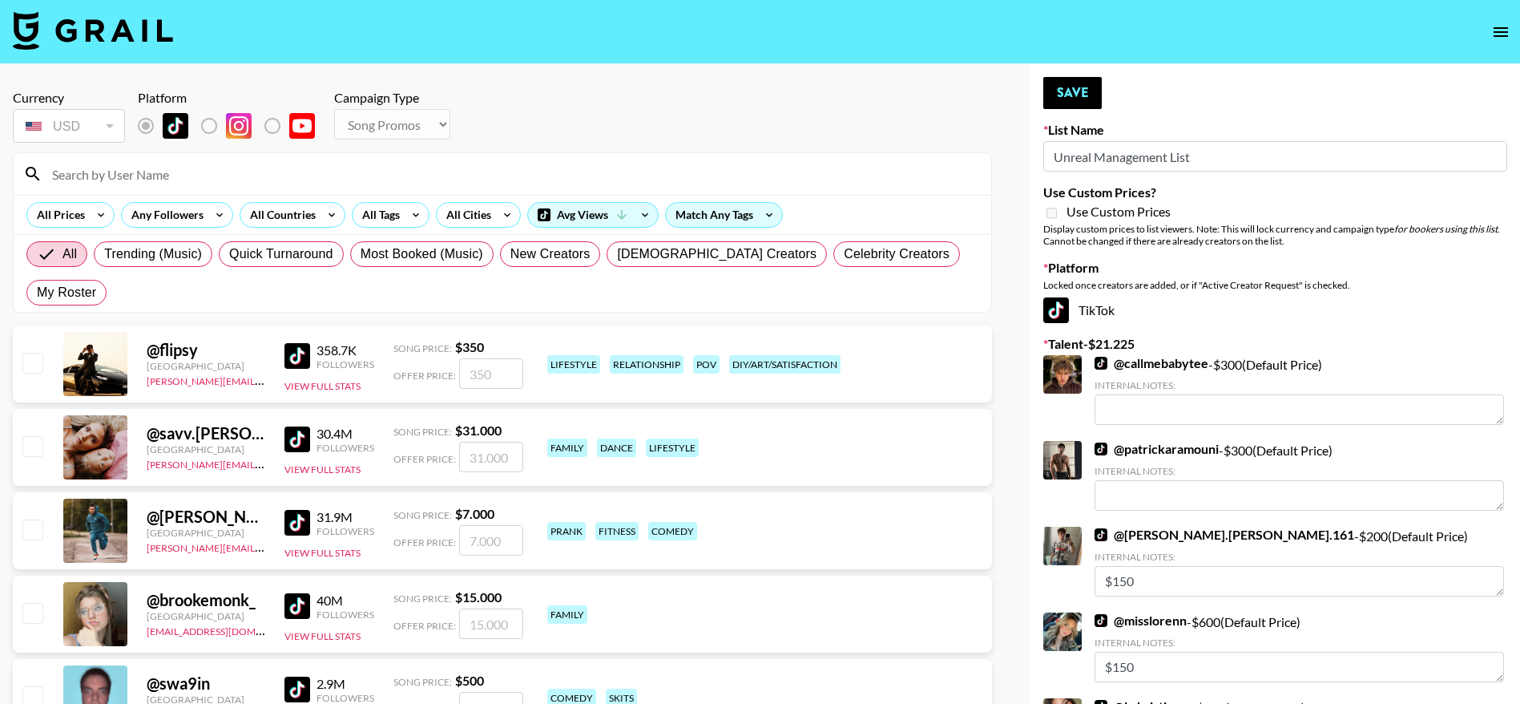
click at [231, 173] on input at bounding box center [511, 174] width 939 height 26
type input "tarah"
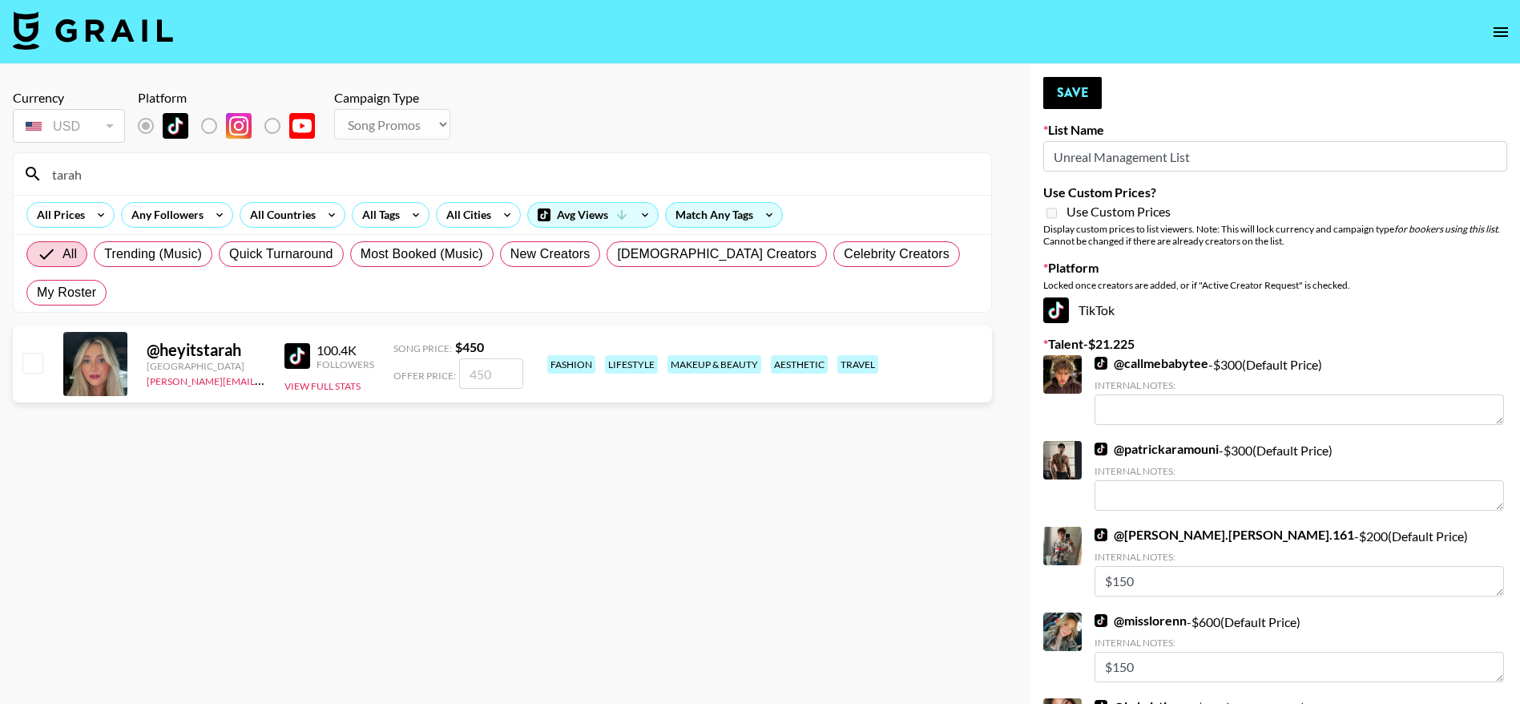
click at [38, 353] on input "checkbox" at bounding box center [31, 362] width 19 height 19
checkbox input "true"
drag, startPoint x: 498, startPoint y: 331, endPoint x: 434, endPoint y: 340, distance: 63.9
click at [434, 358] on div "Offer Price: 450" at bounding box center [459, 373] width 130 height 30
type input "150"
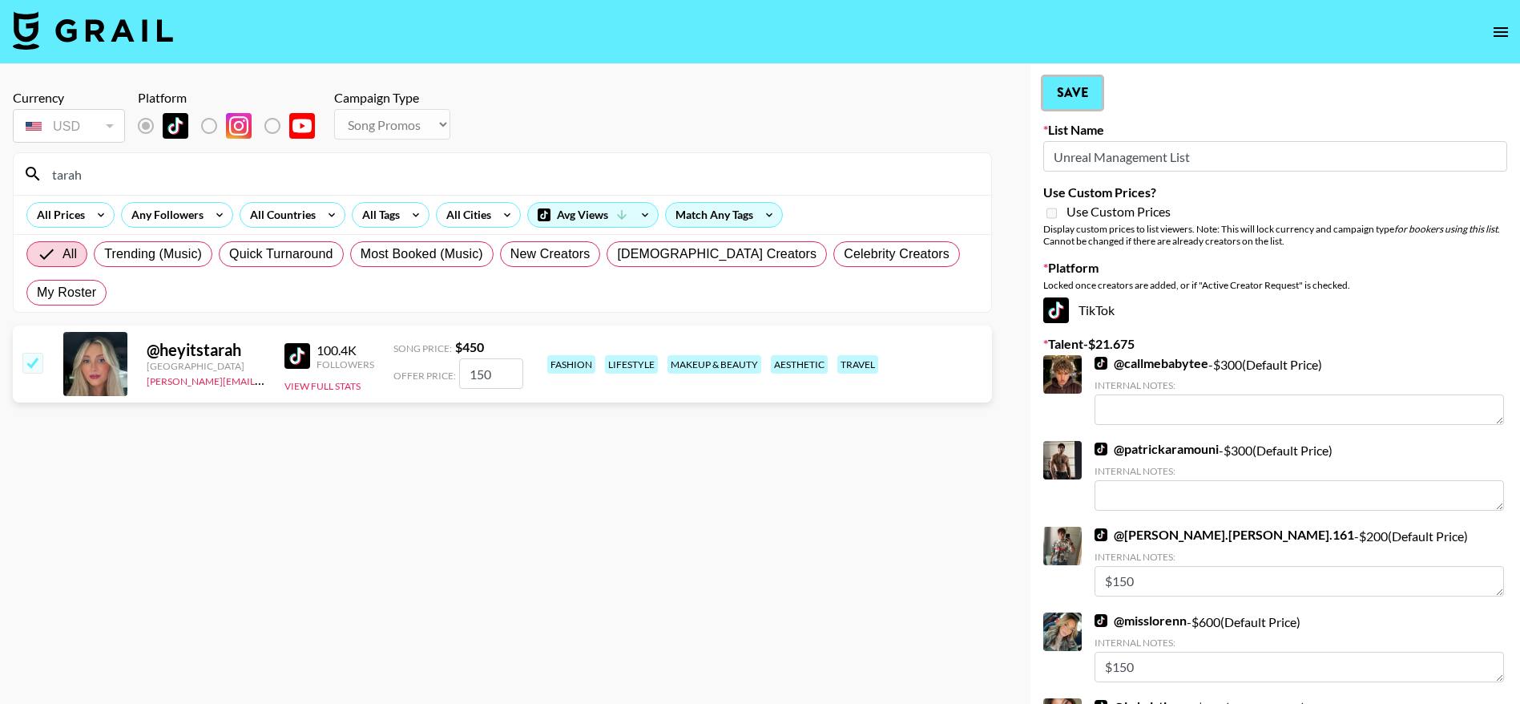
click at [1073, 89] on button "Save" at bounding box center [1073, 93] width 59 height 32
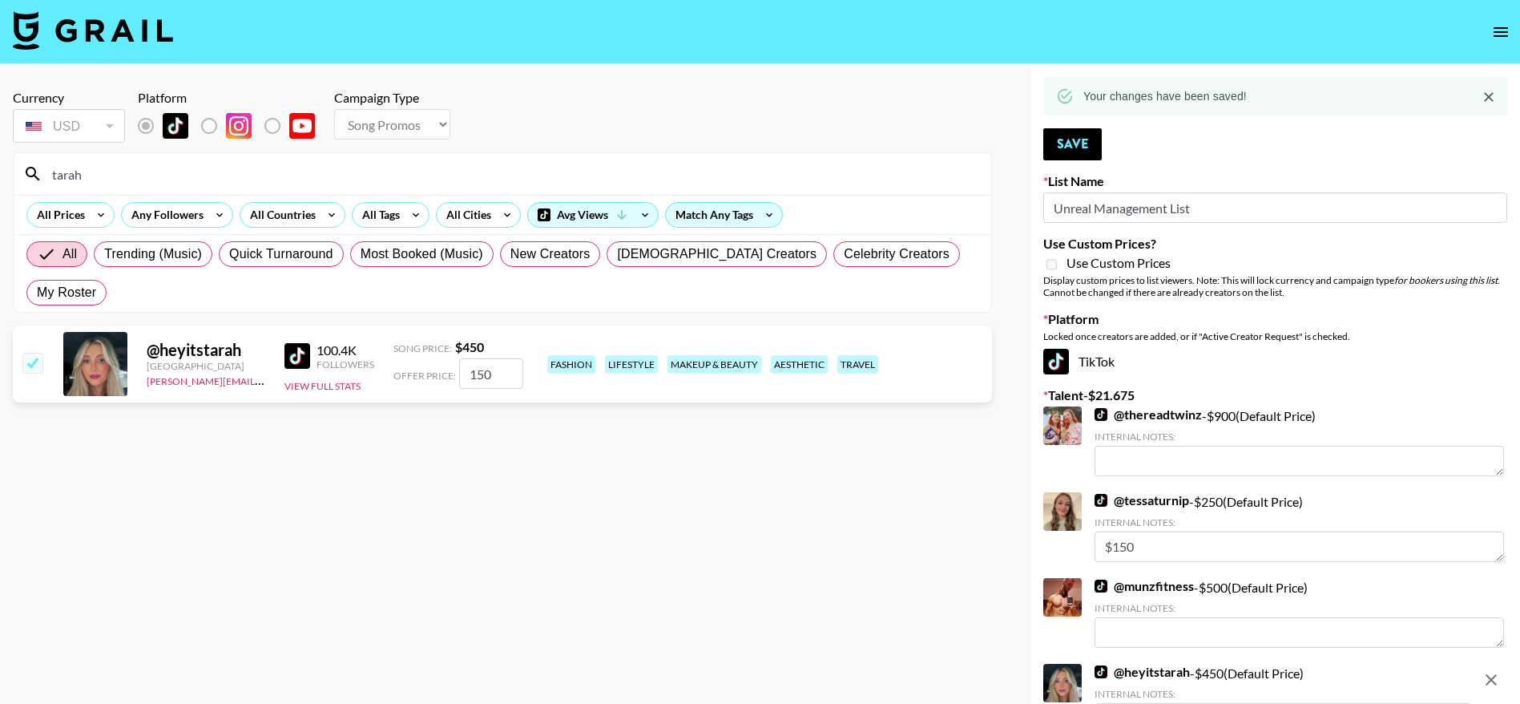
drag, startPoint x: 155, startPoint y: 180, endPoint x: 1, endPoint y: 139, distance: 160.0
type input "badba"
click at [38, 353] on input "checkbox" at bounding box center [31, 362] width 19 height 19
checkbox input "true"
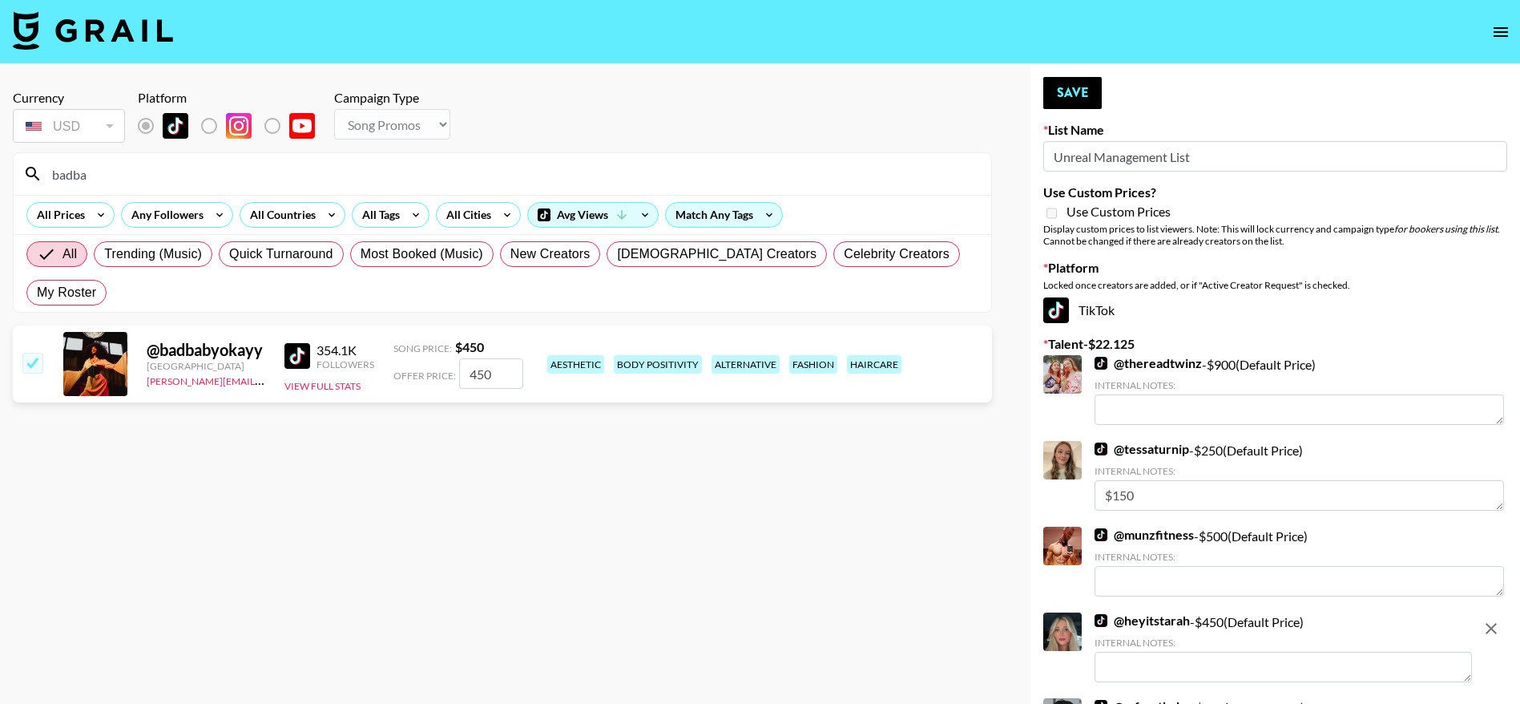
drag, startPoint x: 492, startPoint y: 336, endPoint x: 433, endPoint y: 339, distance: 59.4
click at [433, 358] on div "Offer Price: 450" at bounding box center [459, 373] width 130 height 30
type input "150"
click at [1080, 91] on button "Save" at bounding box center [1073, 93] width 59 height 32
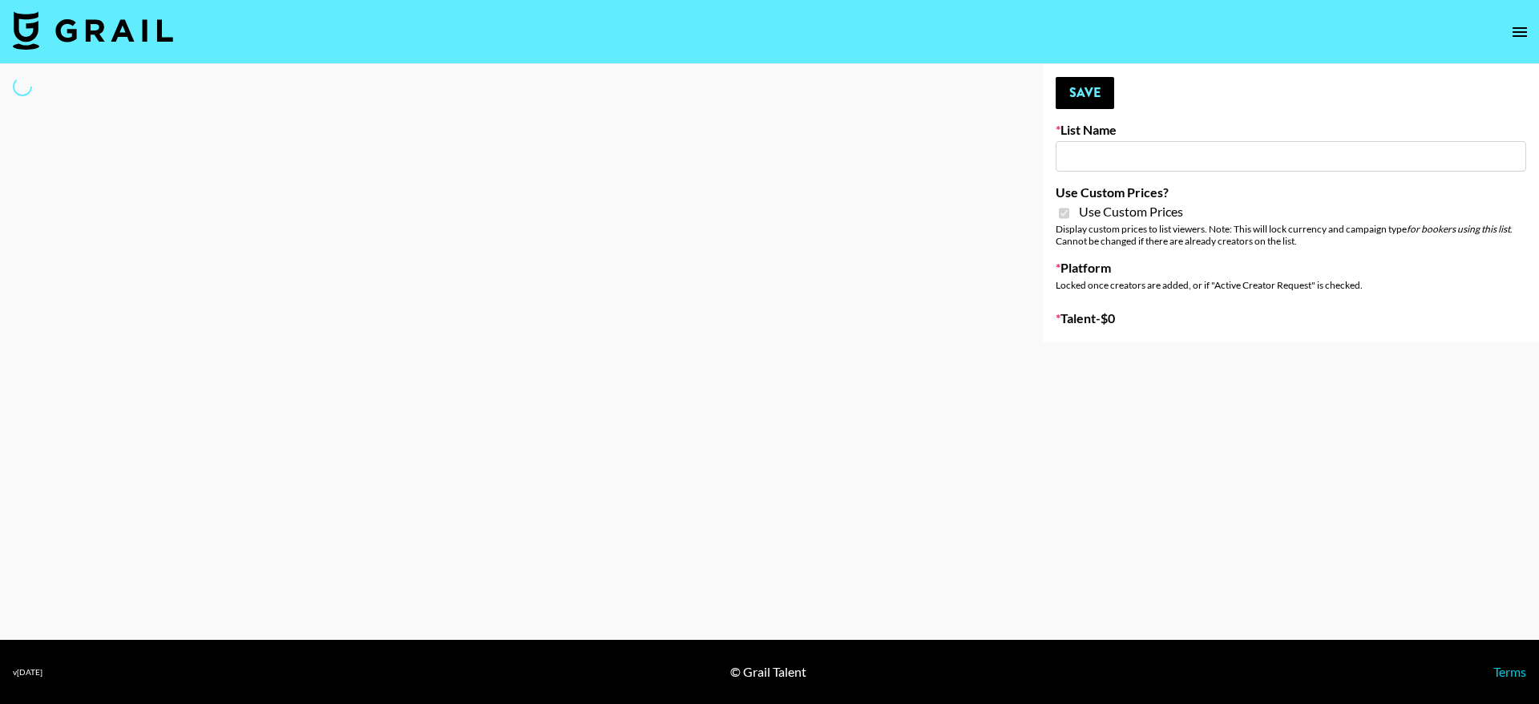
type input "Gensmo (Tiktok)"
checkbox input "true"
select select "Brand"
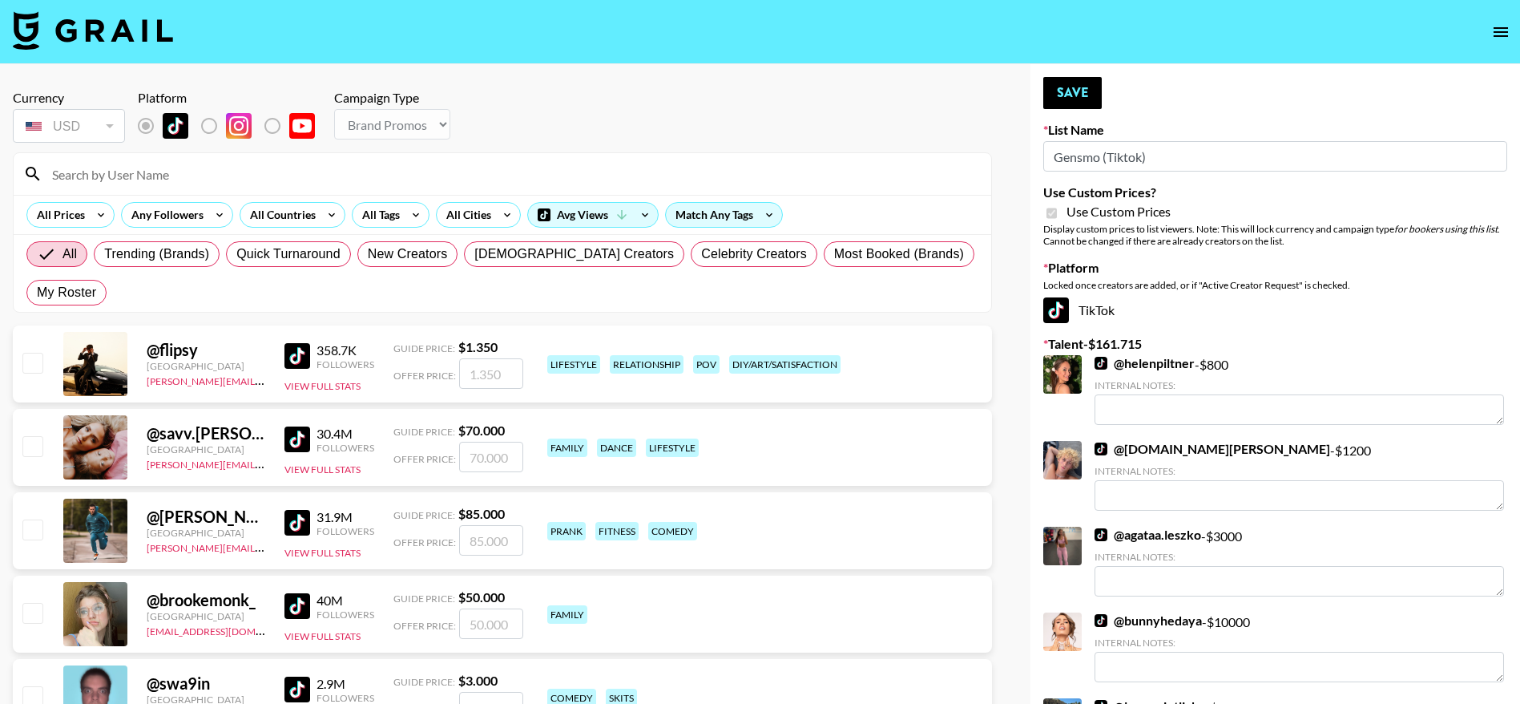
click at [117, 190] on div at bounding box center [503, 174] width 978 height 42
click at [104, 184] on input at bounding box center [511, 174] width 939 height 26
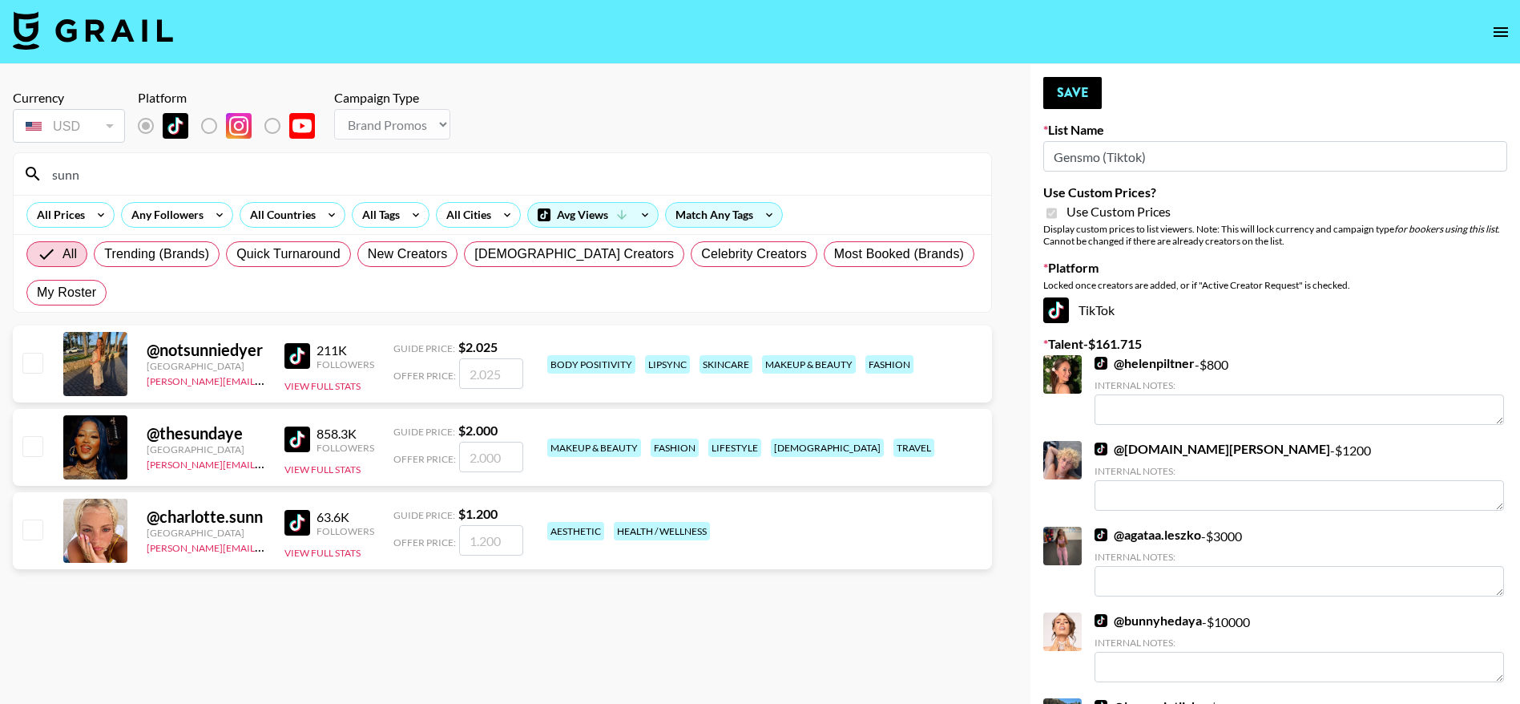
type input "sunn"
click at [30, 444] on input "checkbox" at bounding box center [31, 445] width 19 height 19
checkbox input "true"
type input "2000"
click at [1064, 93] on button "Save" at bounding box center [1073, 93] width 59 height 32
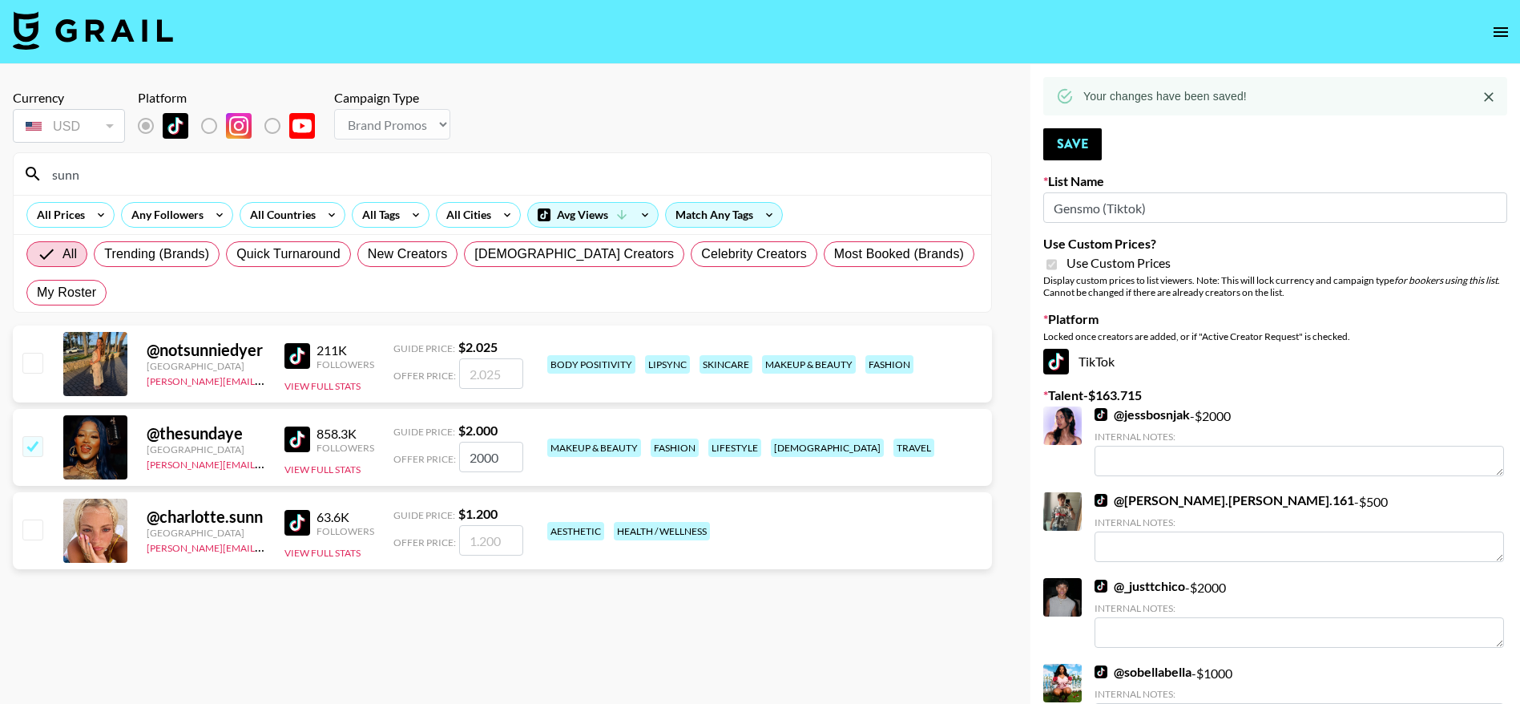
click at [86, 170] on input "sunn" at bounding box center [511, 174] width 939 height 26
type input "s"
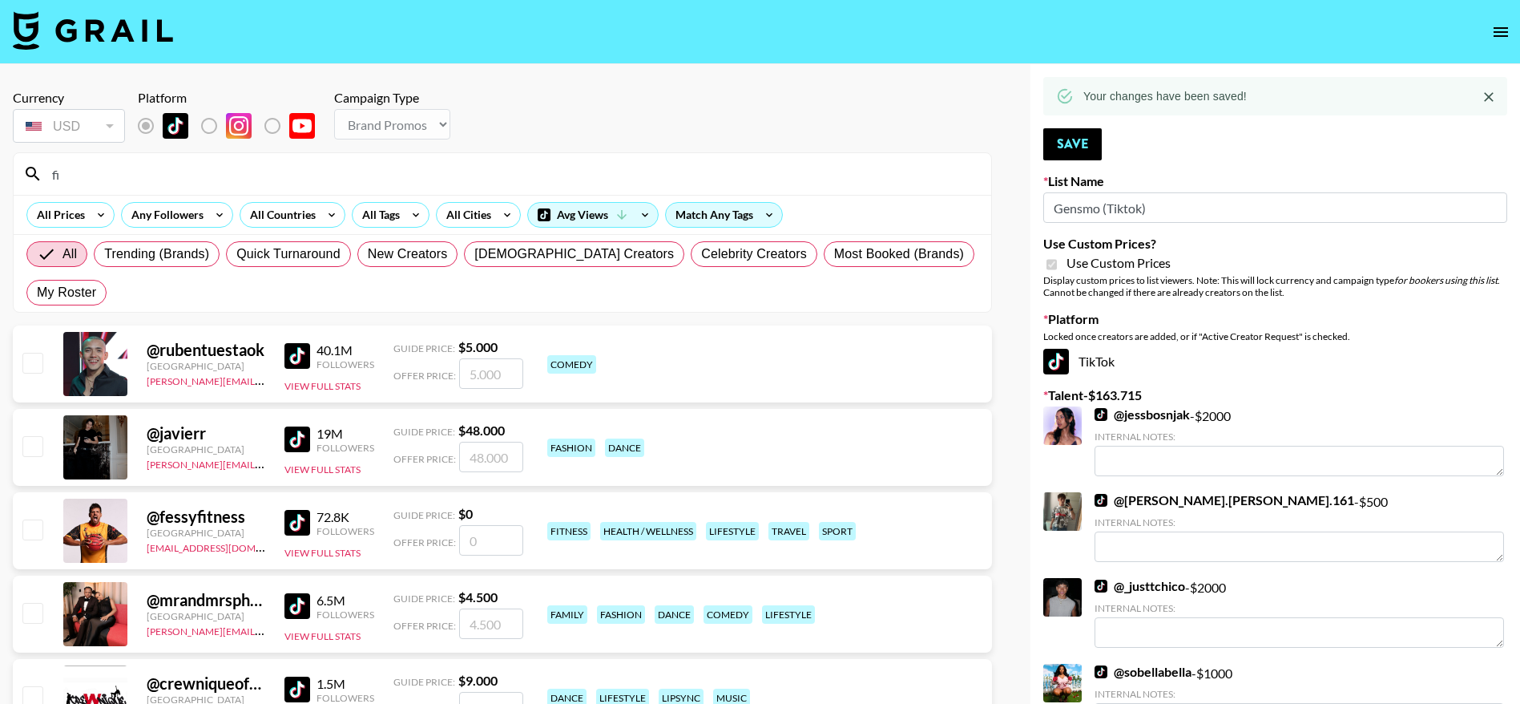
type input "fiachra"
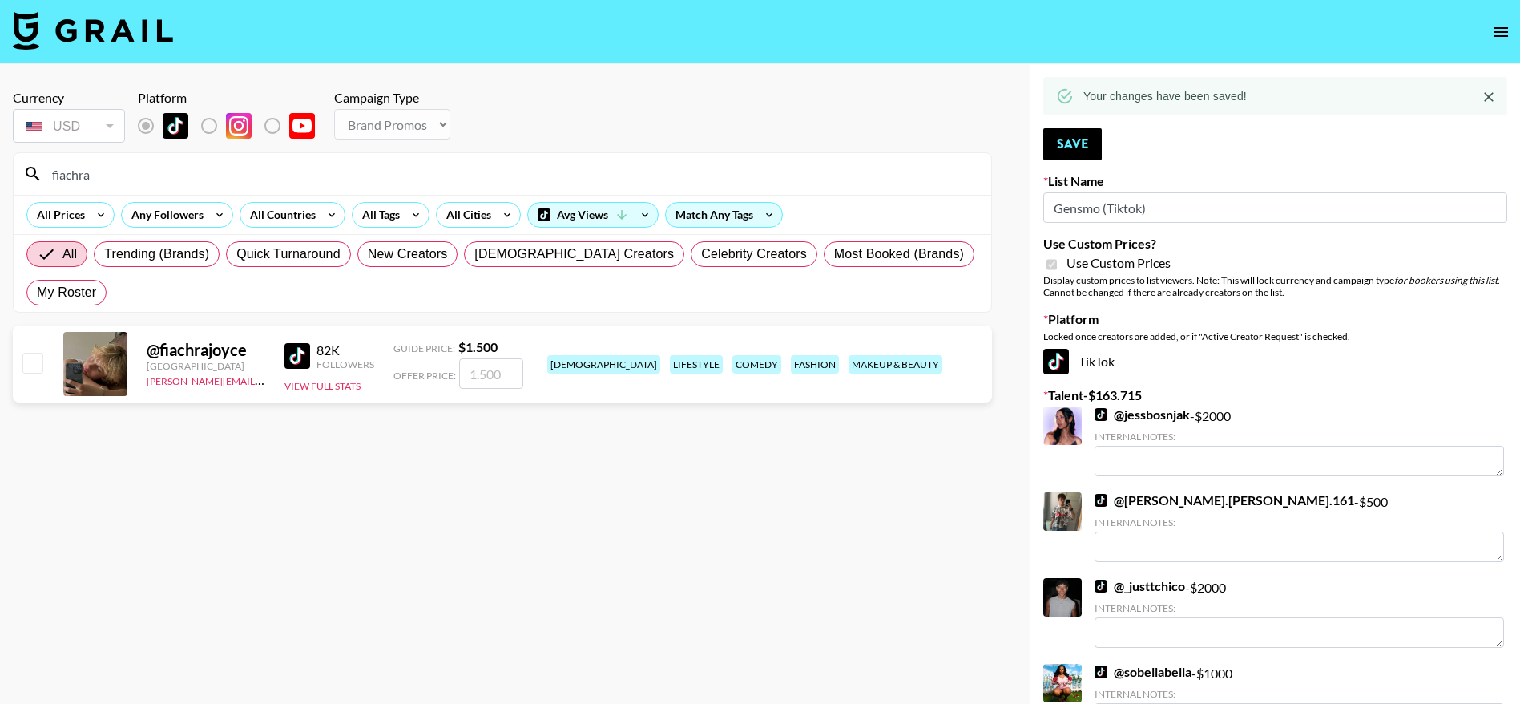
click at [28, 369] on input "checkbox" at bounding box center [31, 362] width 19 height 19
checkbox input "true"
type input "1500"
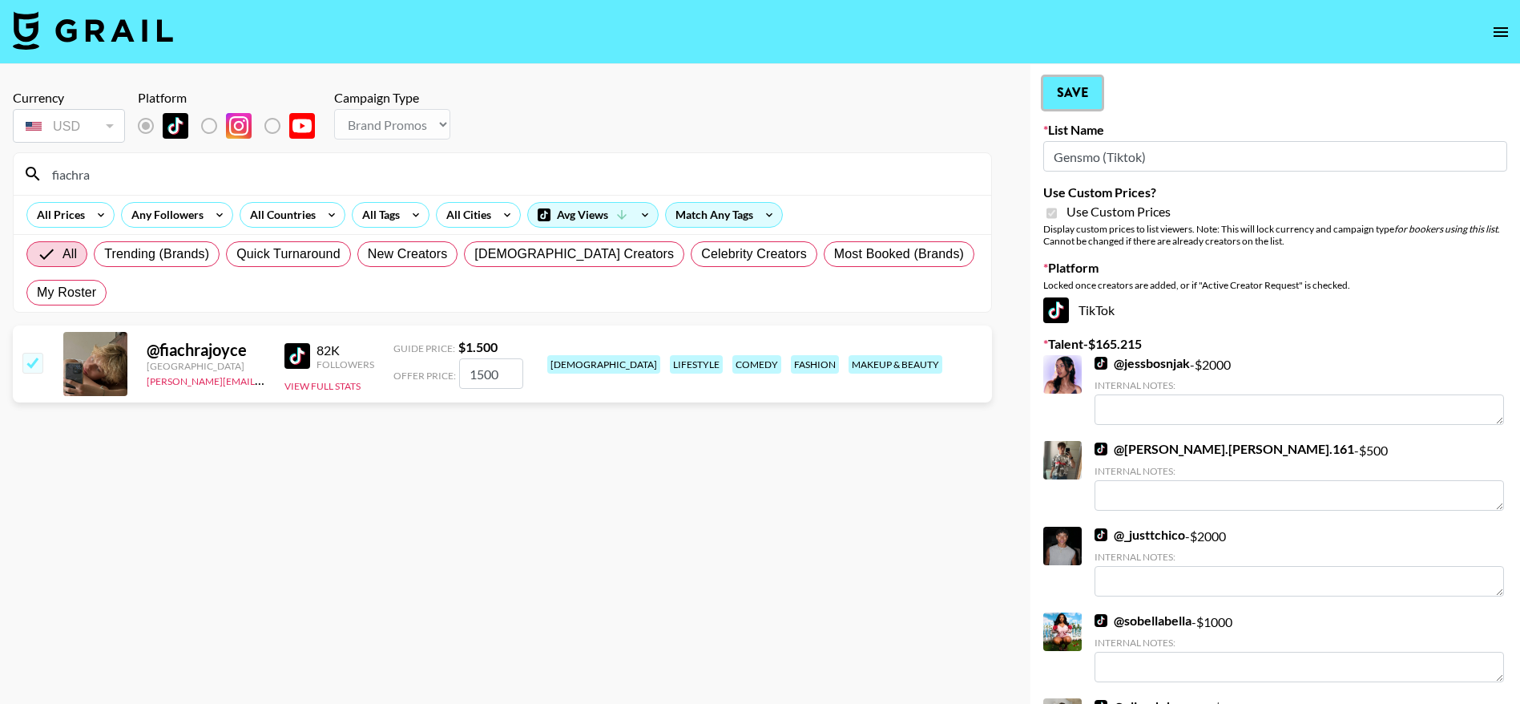
click at [1064, 86] on button "Save" at bounding box center [1073, 93] width 59 height 32
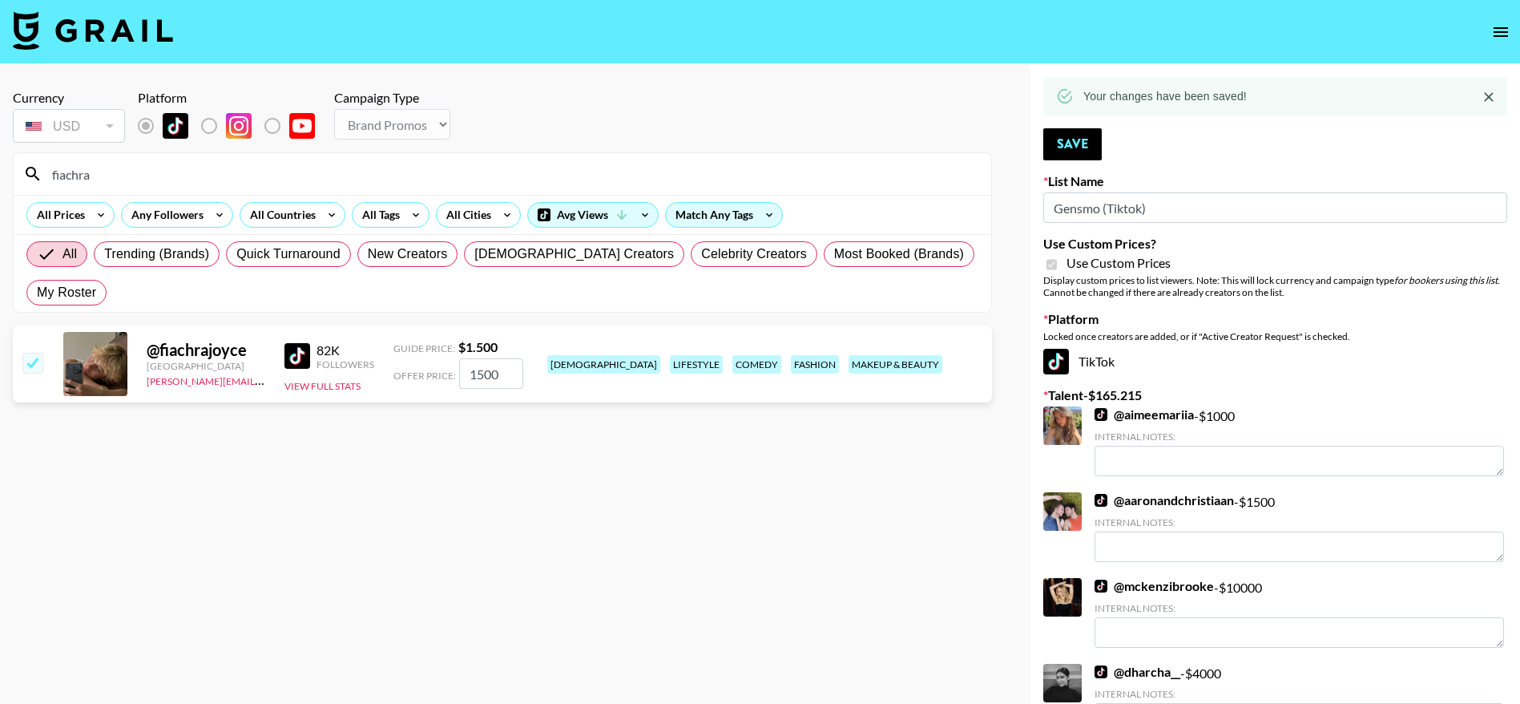
drag, startPoint x: 126, startPoint y: 180, endPoint x: 0, endPoint y: 191, distance: 126.3
type input "tarahroyba"
click at [34, 361] on input "checkbox" at bounding box center [31, 362] width 19 height 19
checkbox input "true"
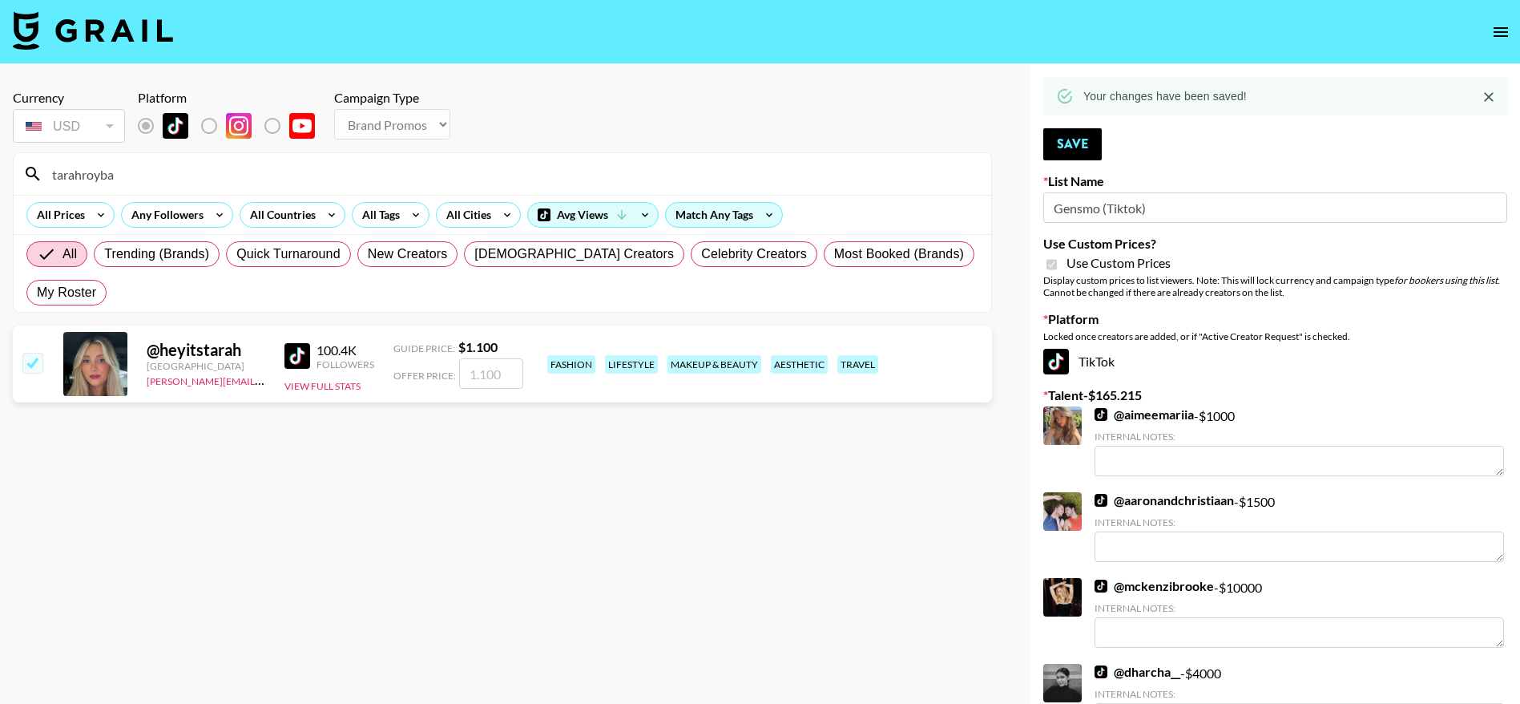
type input "1100"
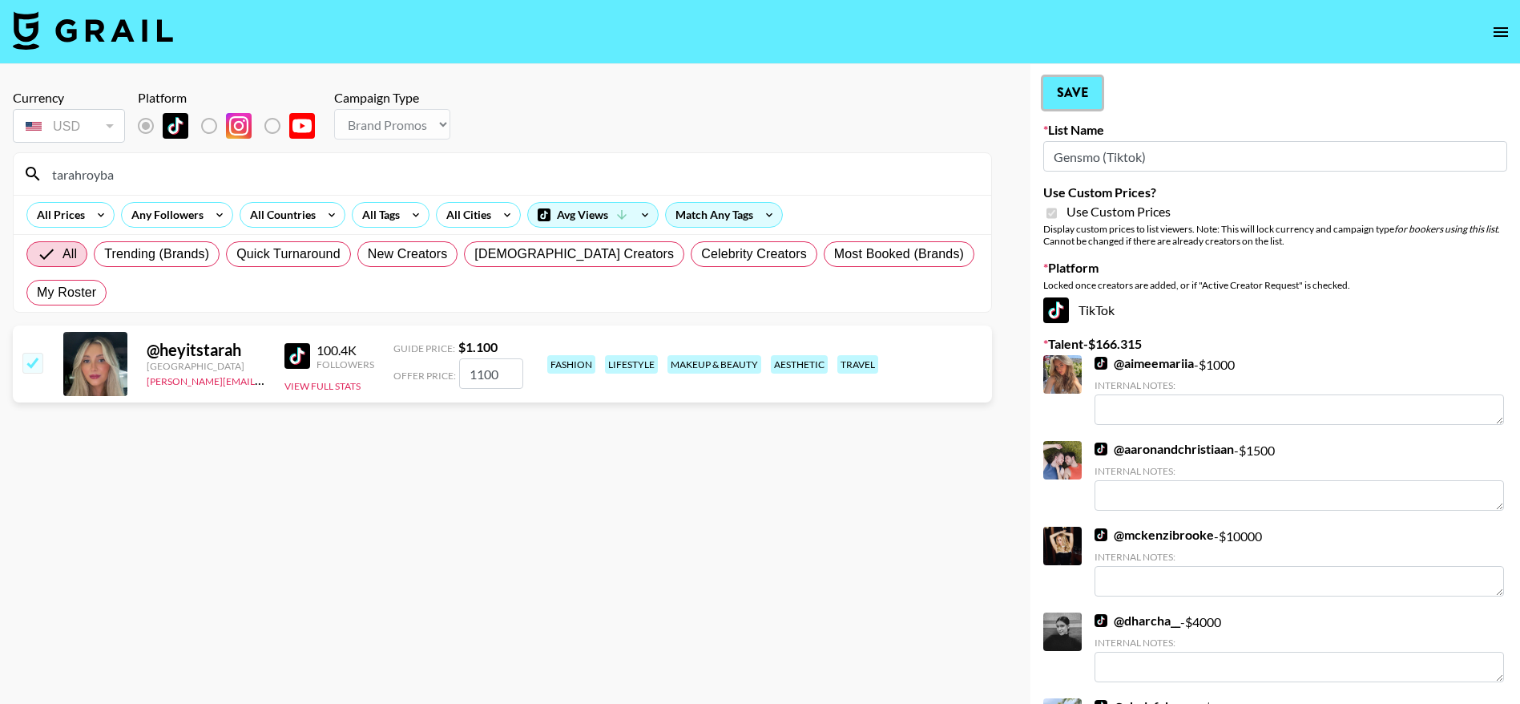
click at [1083, 94] on button "Save" at bounding box center [1073, 93] width 59 height 32
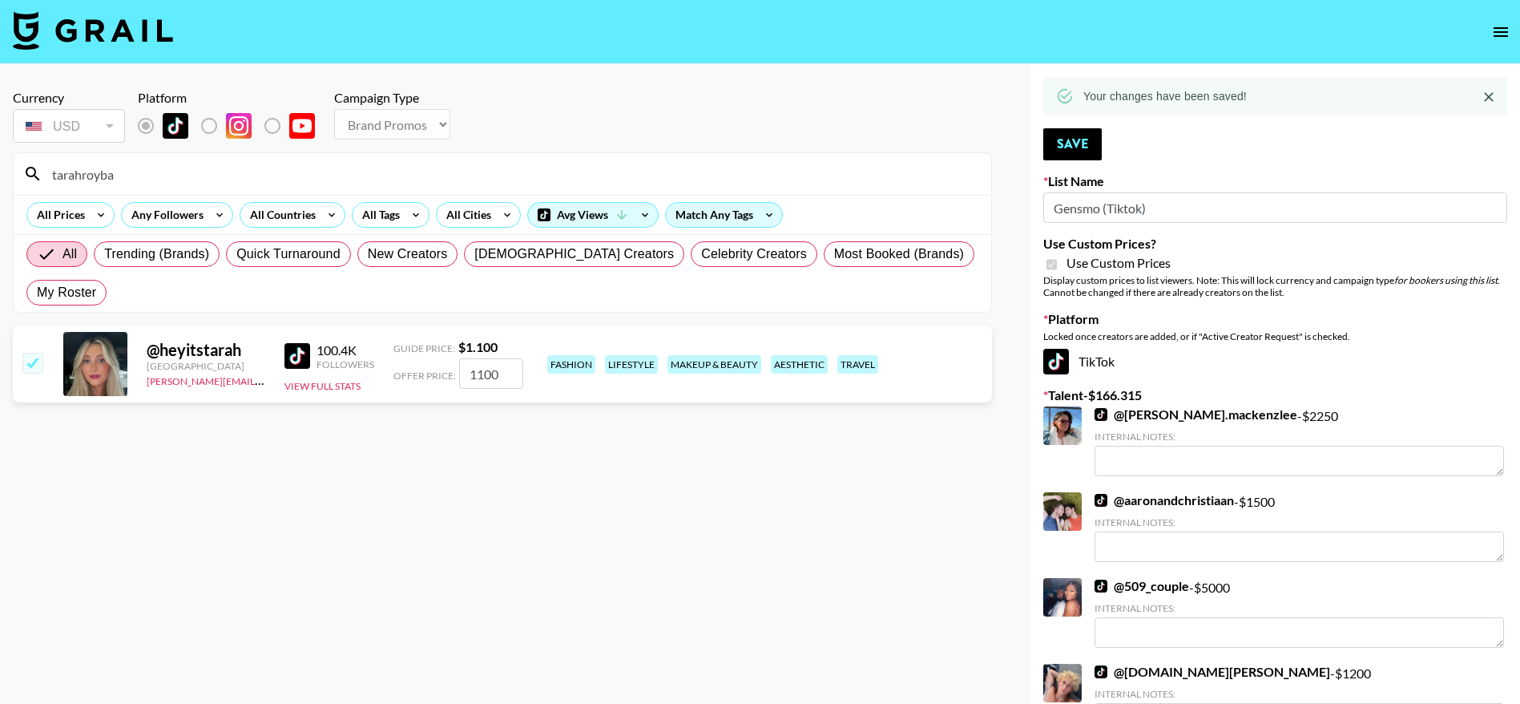
drag, startPoint x: 115, startPoint y: 180, endPoint x: 19, endPoint y: 168, distance: 96.0
click at [19, 168] on div "tarahroyba" at bounding box center [503, 174] width 978 height 42
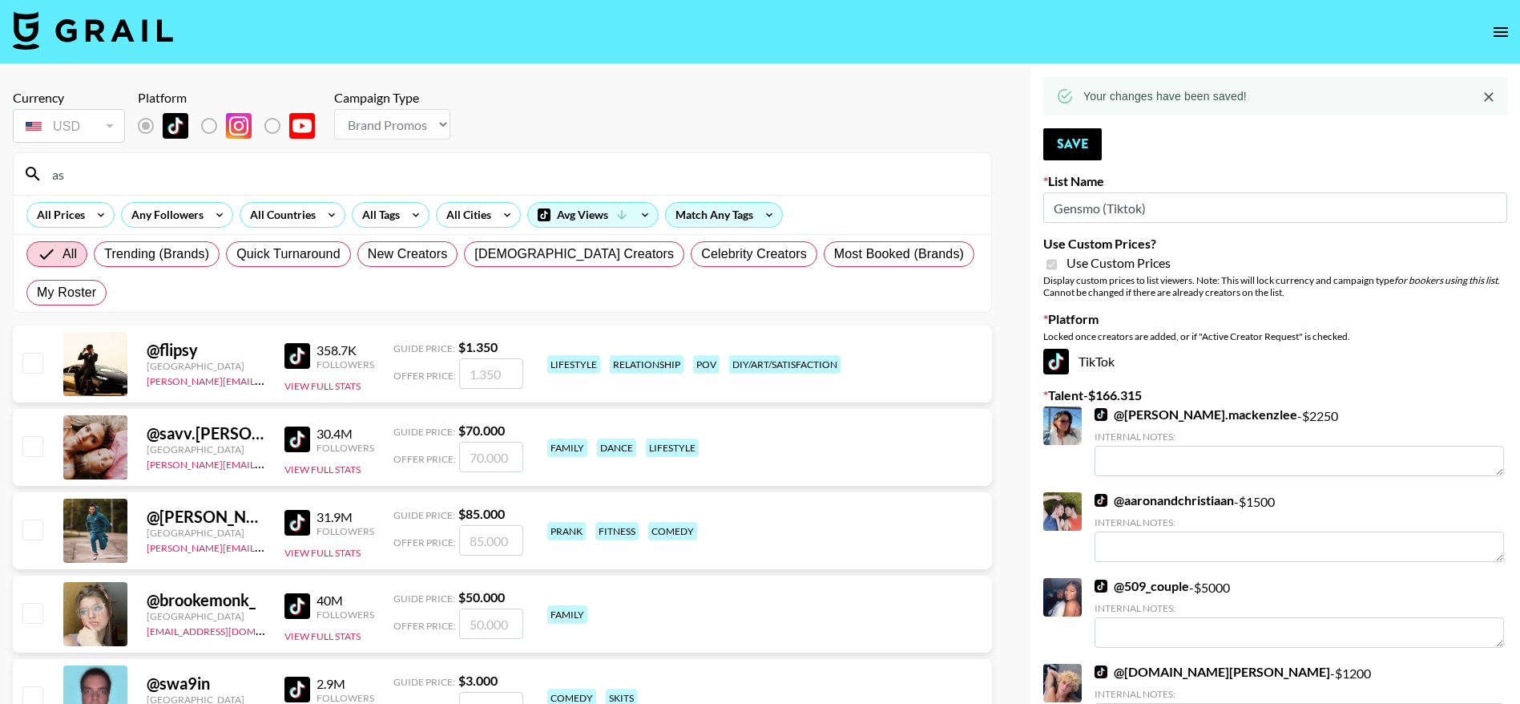
type input "ash"
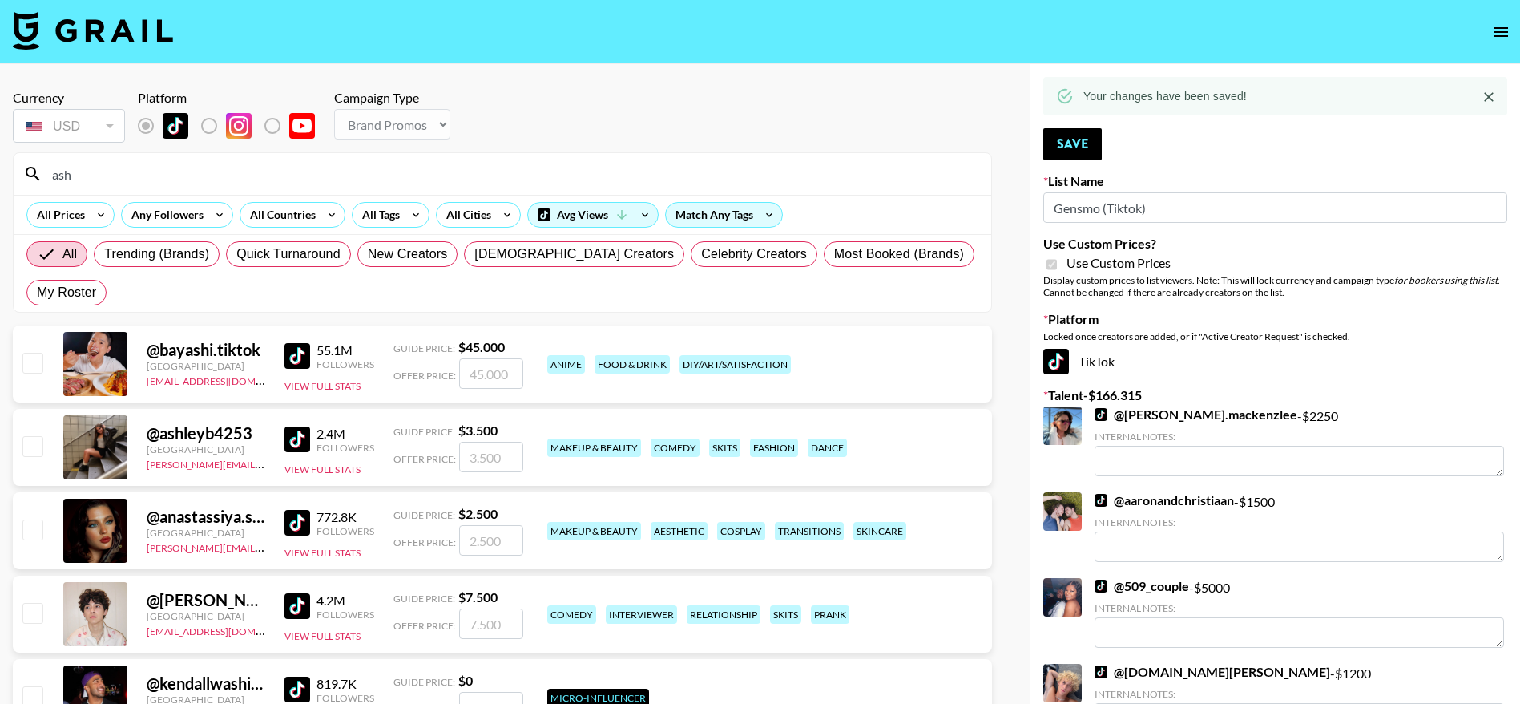
drag, startPoint x: 89, startPoint y: 182, endPoint x: 16, endPoint y: 179, distance: 73.0
click at [16, 179] on div "ash" at bounding box center [503, 174] width 978 height 42
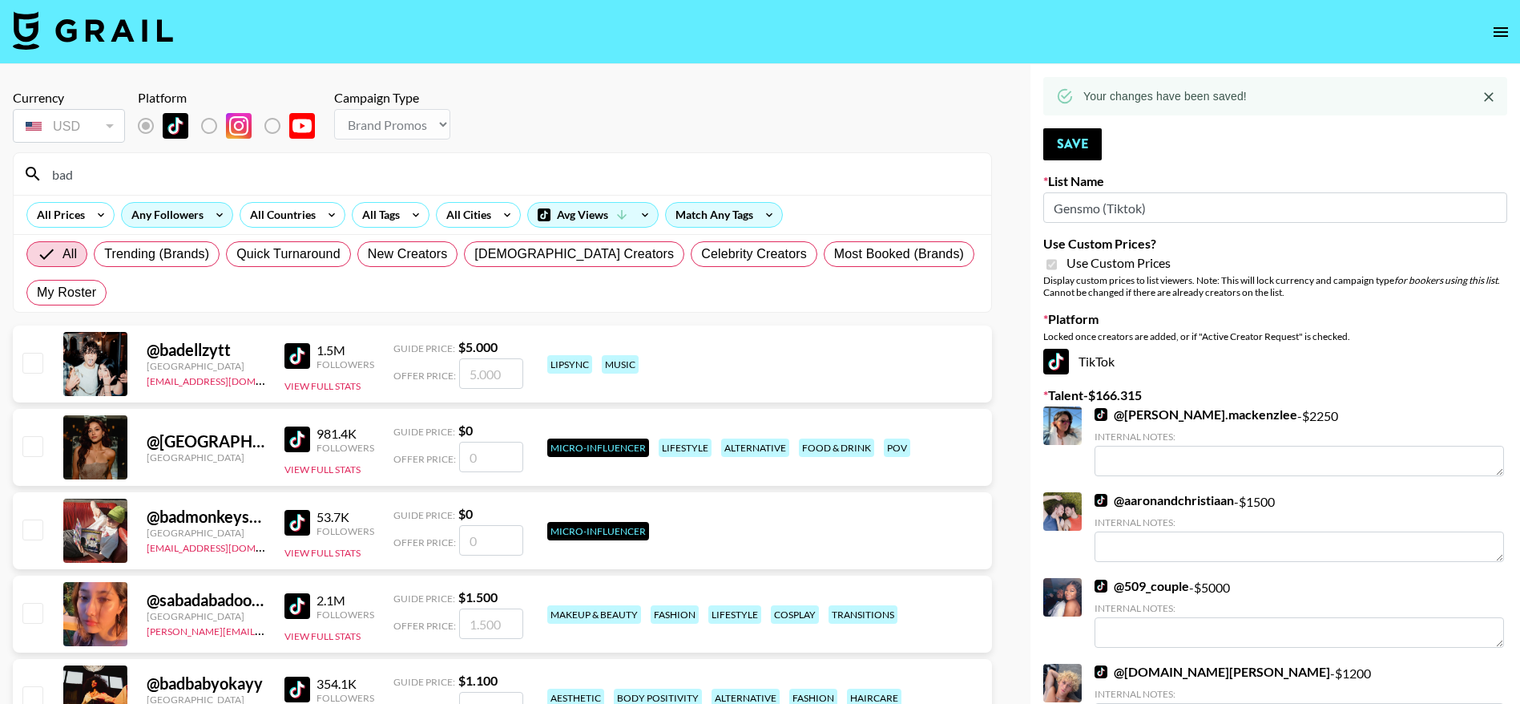
type input "badbaby"
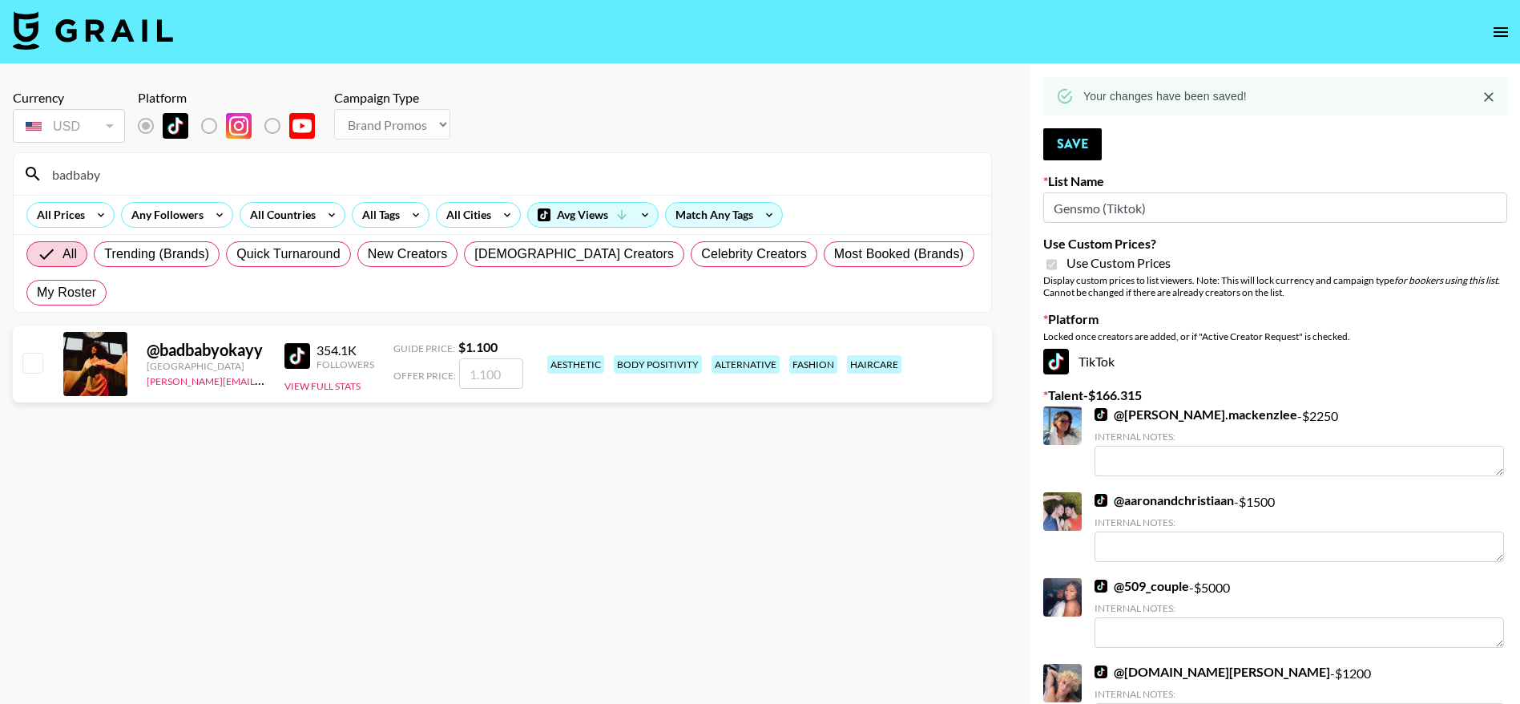
click at [42, 367] on input "checkbox" at bounding box center [31, 362] width 19 height 19
checkbox input "true"
type input "1100"
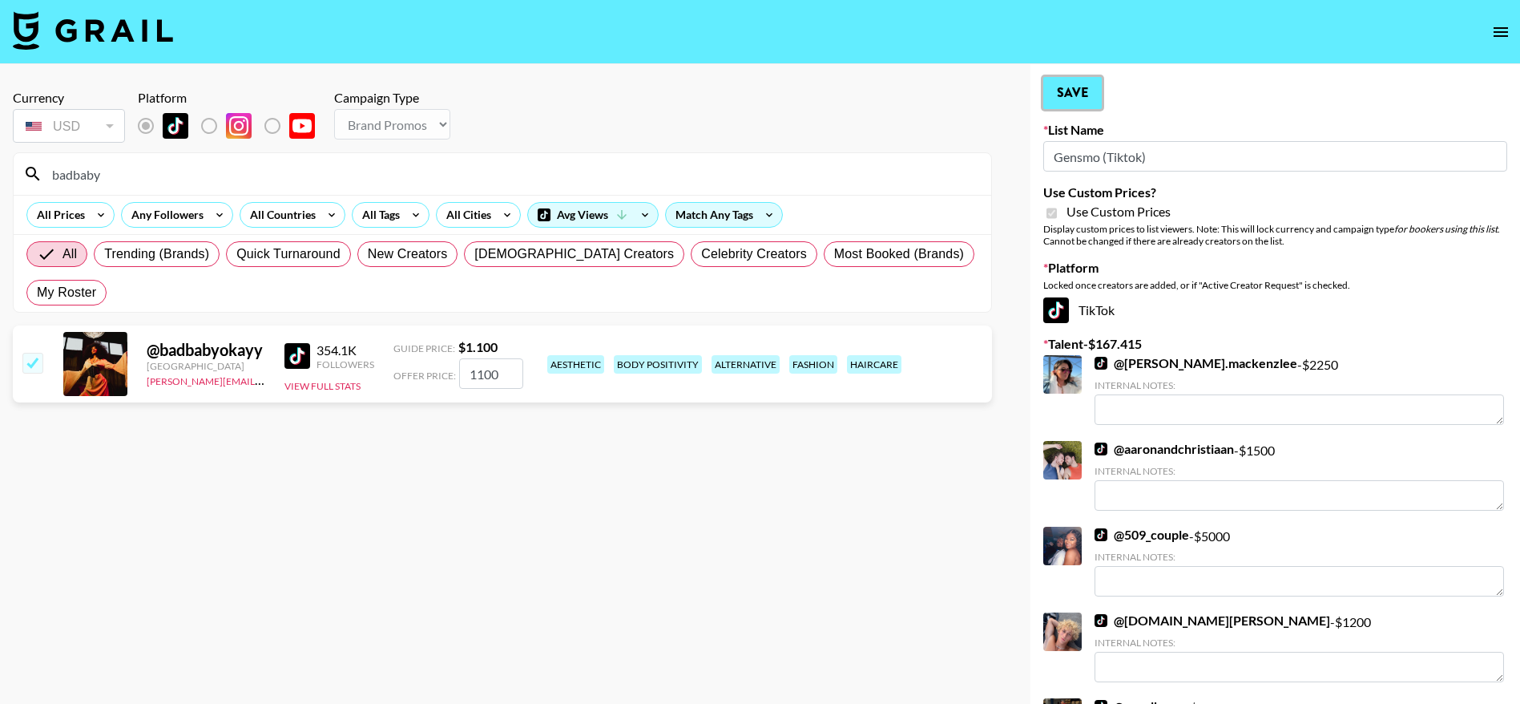
click at [1074, 87] on button "Save" at bounding box center [1073, 93] width 59 height 32
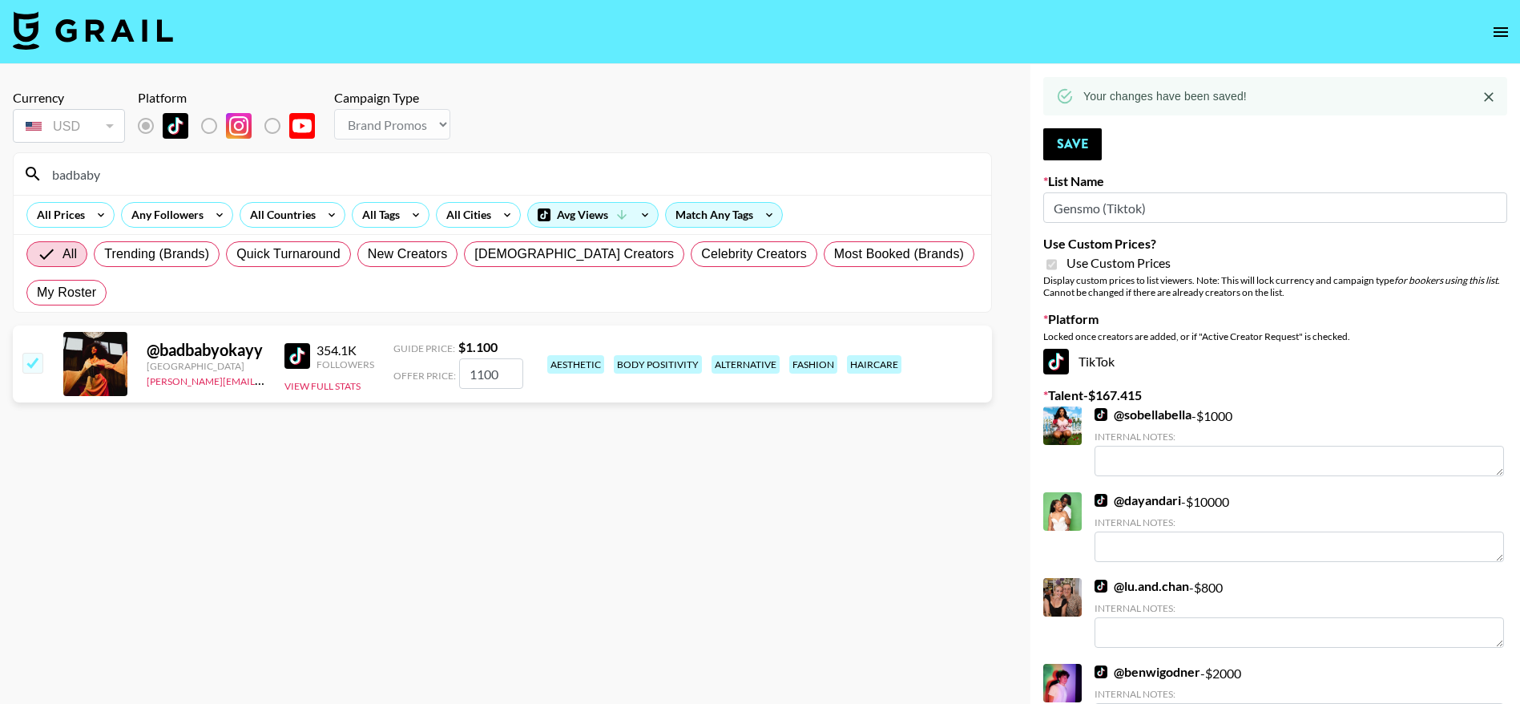
drag, startPoint x: 131, startPoint y: 172, endPoint x: 2, endPoint y: 165, distance: 128.4
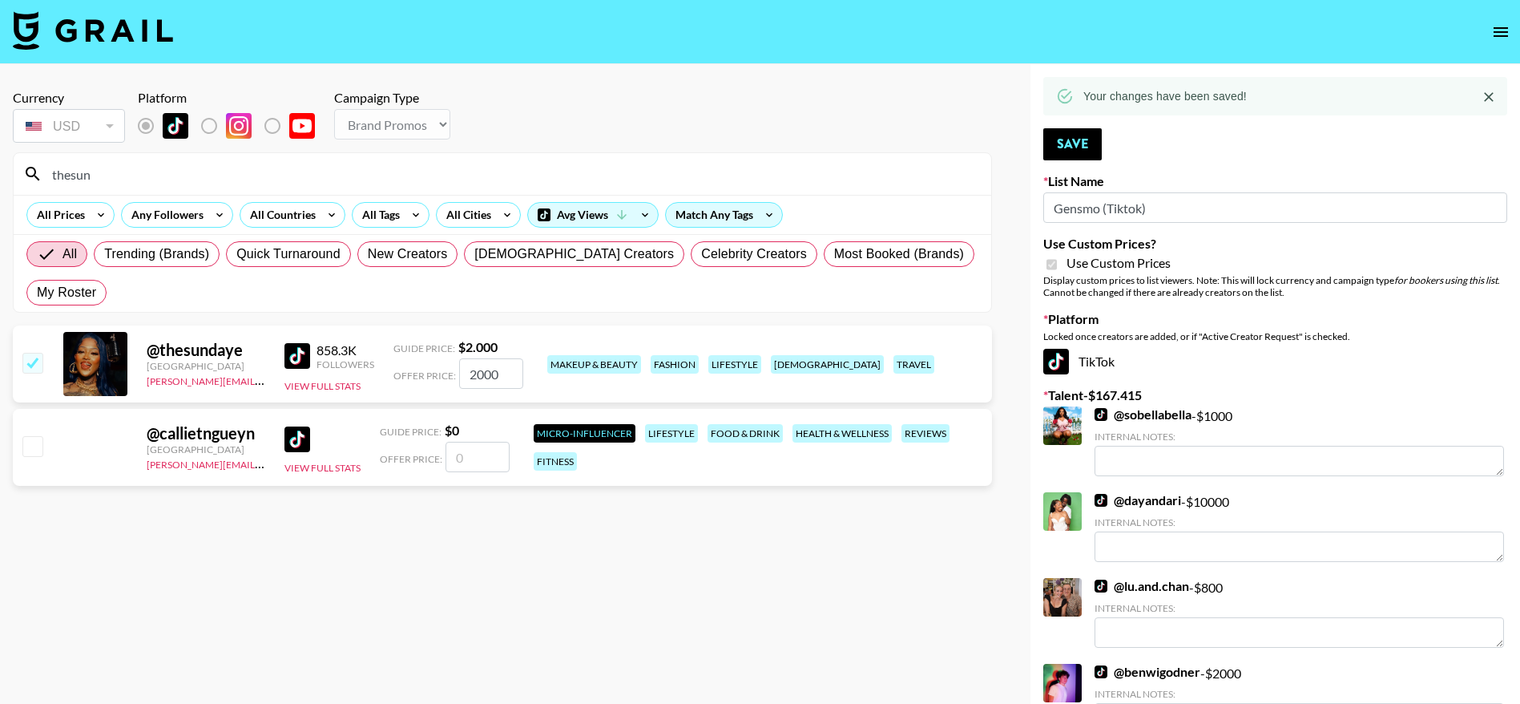
type input "thesun"
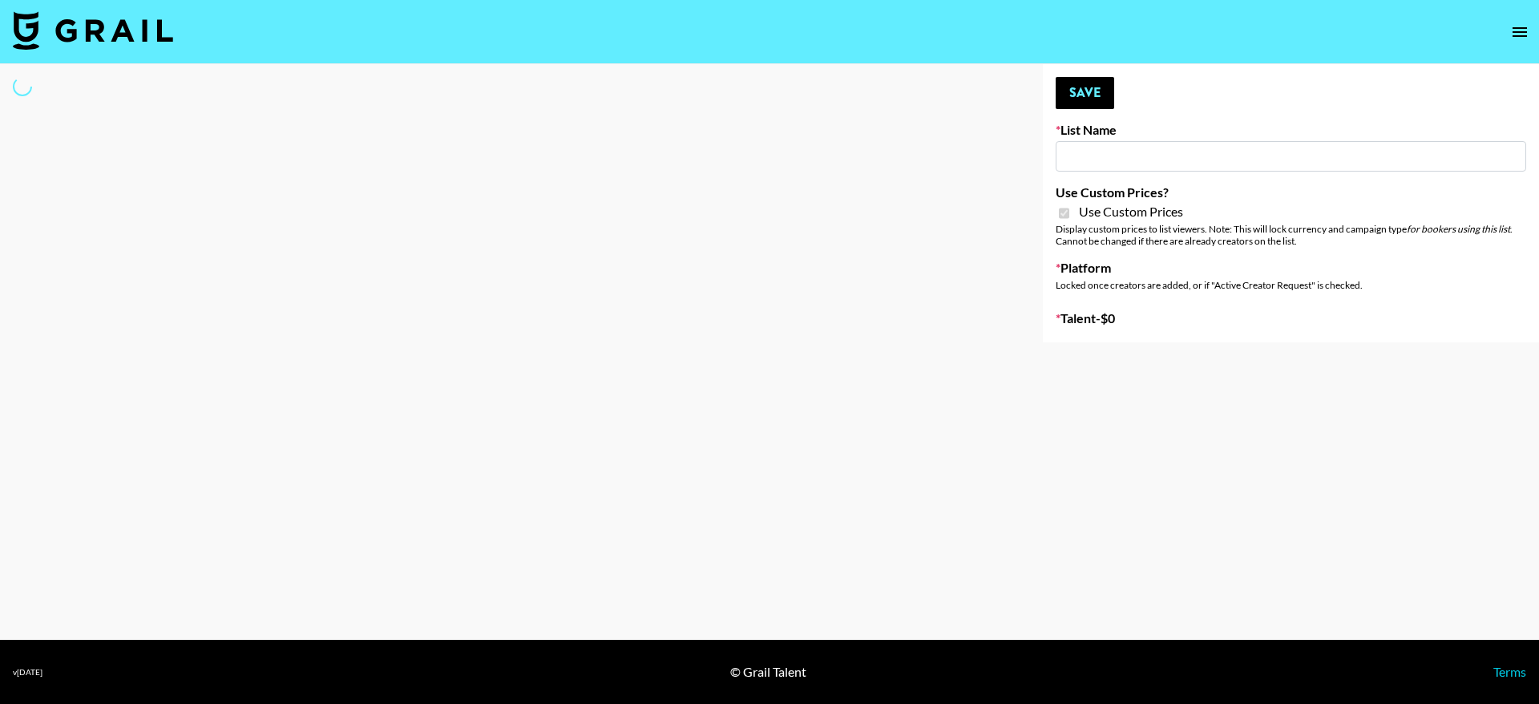
type input "Gensmo (IG)"
checkbox input "true"
select select "Brand"
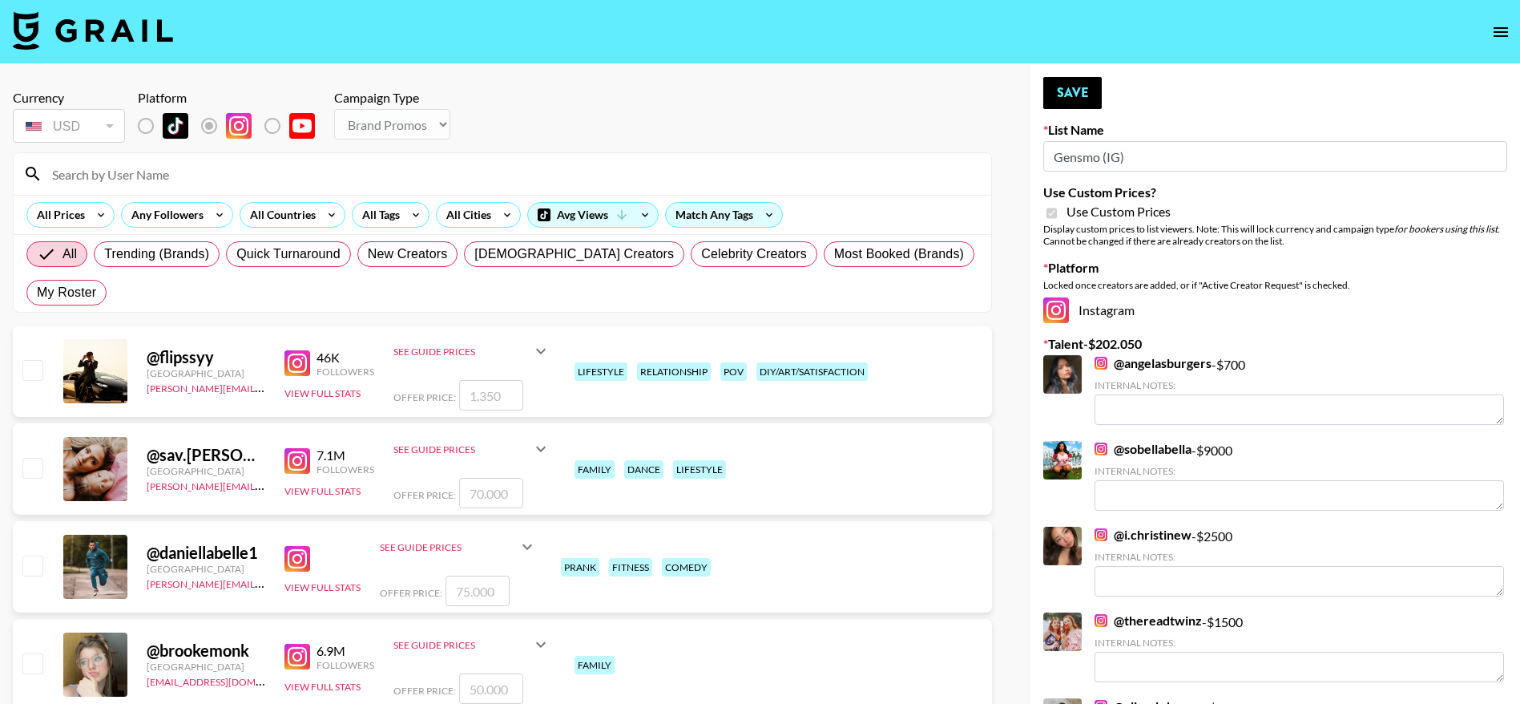
click at [135, 178] on input at bounding box center [511, 174] width 939 height 26
type input "r"
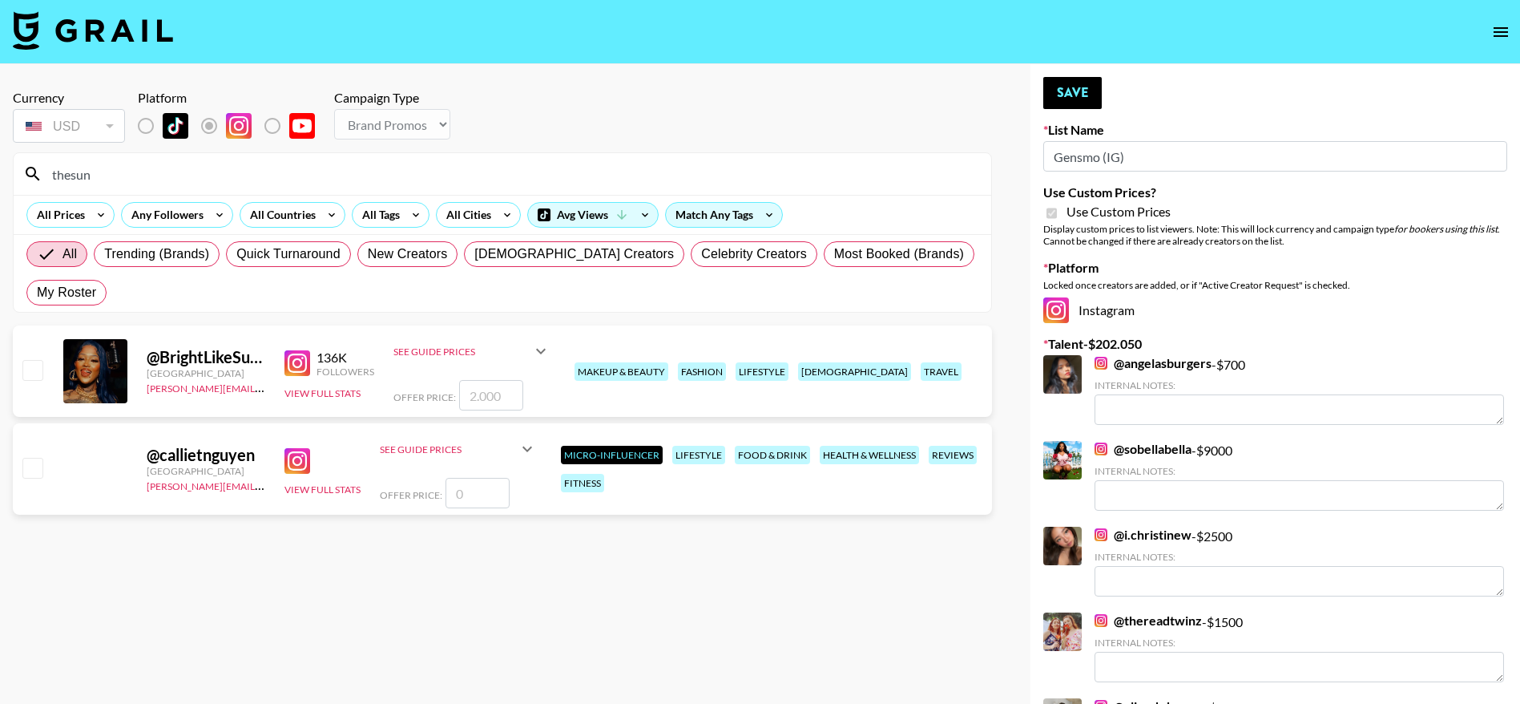
type input "thesun"
click at [26, 378] on input "checkbox" at bounding box center [31, 369] width 19 height 19
checkbox input "true"
type input "2000"
click at [1053, 95] on button "Save" at bounding box center [1073, 93] width 59 height 32
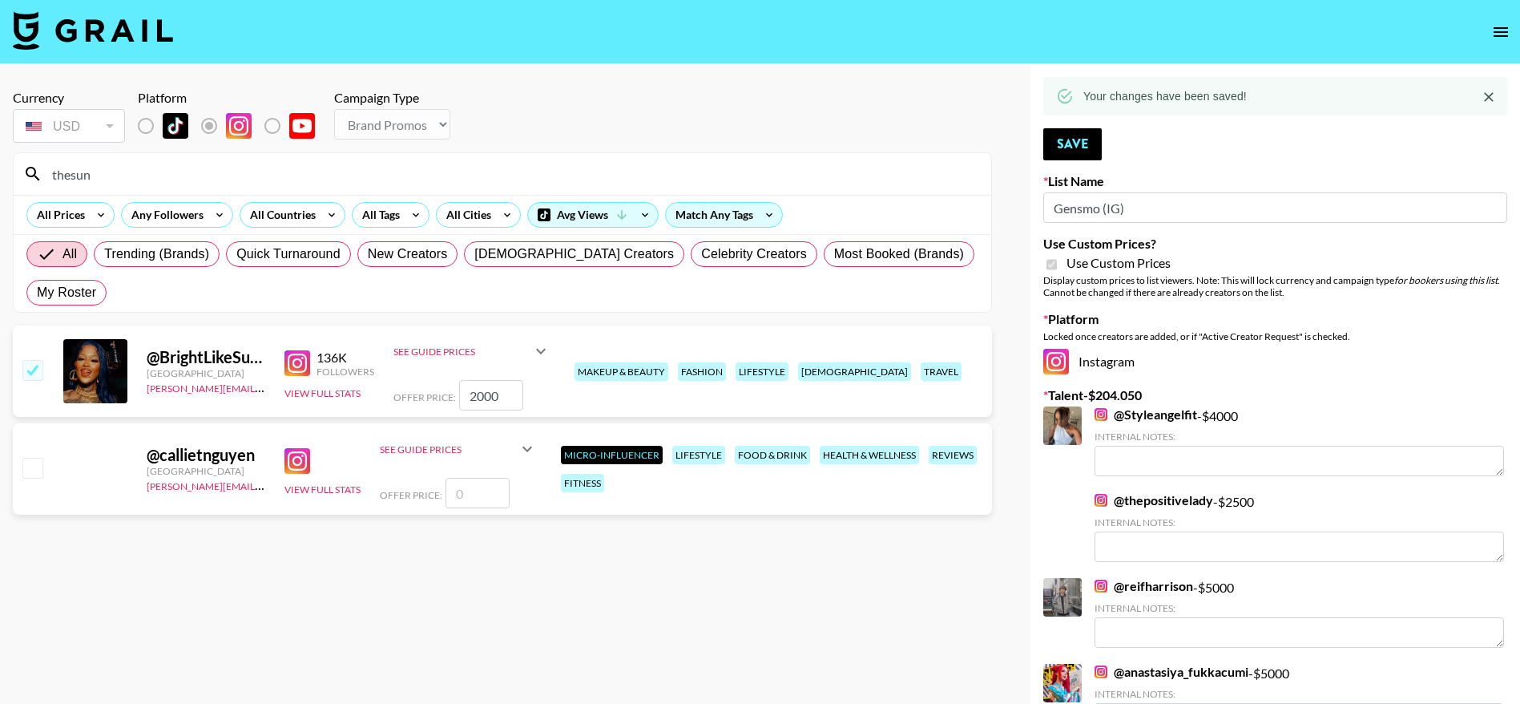
drag, startPoint x: 164, startPoint y: 170, endPoint x: 0, endPoint y: 168, distance: 164.3
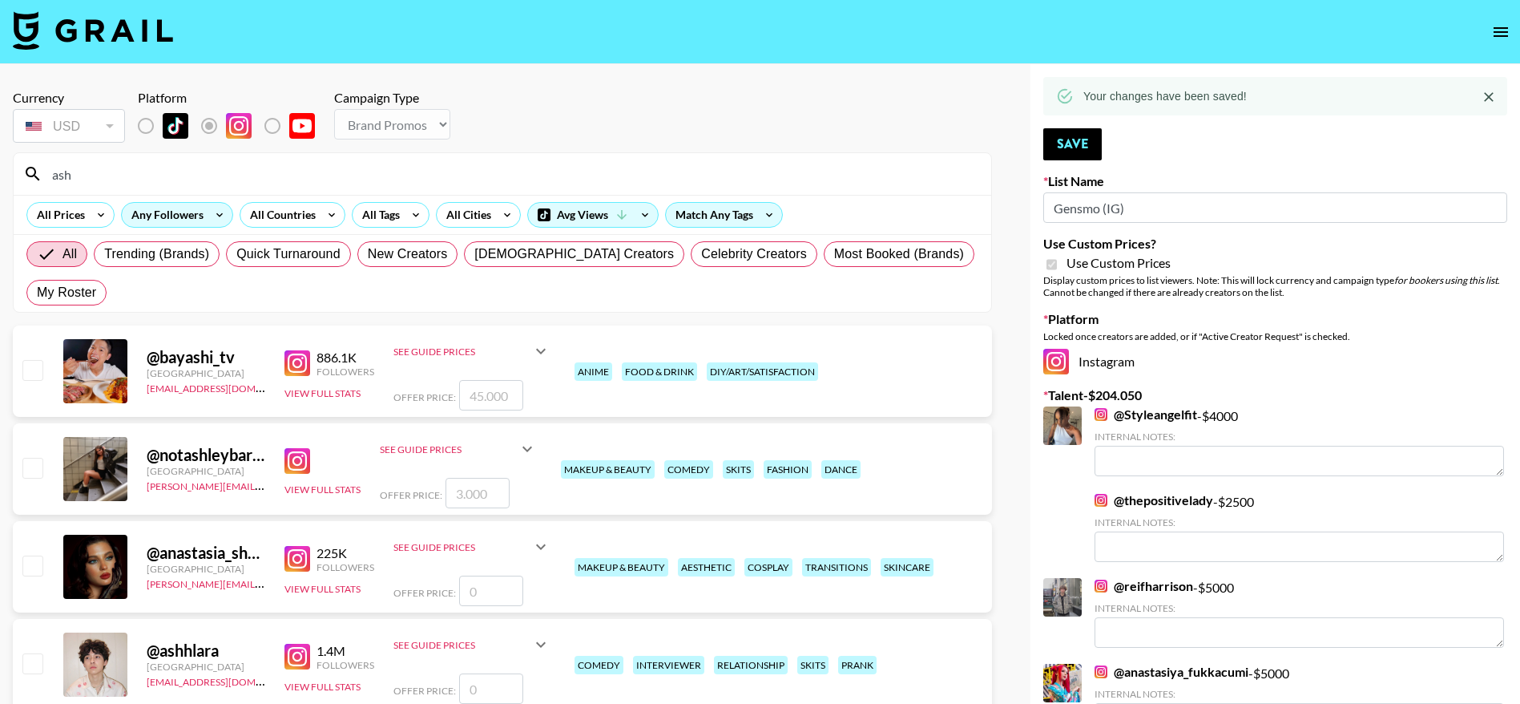
type input "ashleyn"
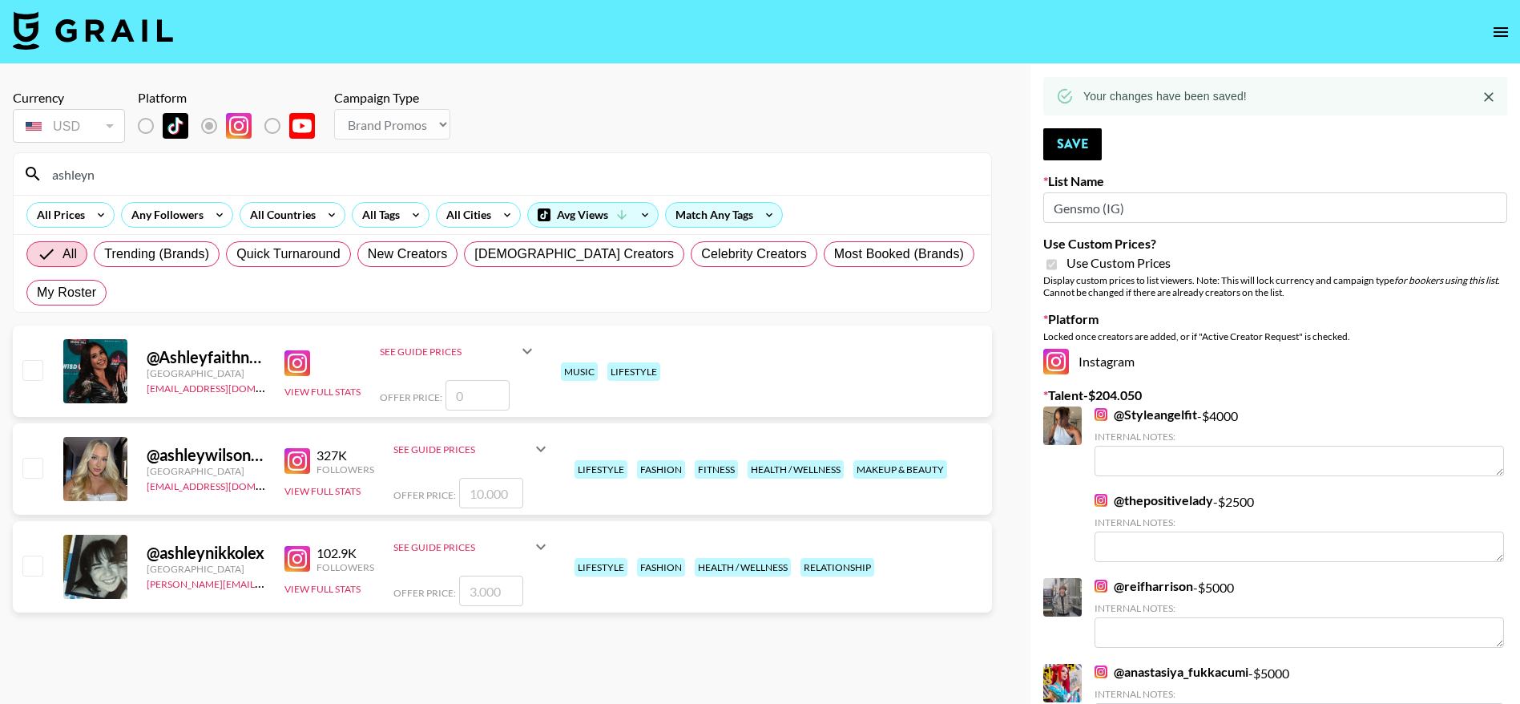
click at [27, 569] on input "checkbox" at bounding box center [31, 564] width 19 height 19
checkbox input "true"
type input "3000"
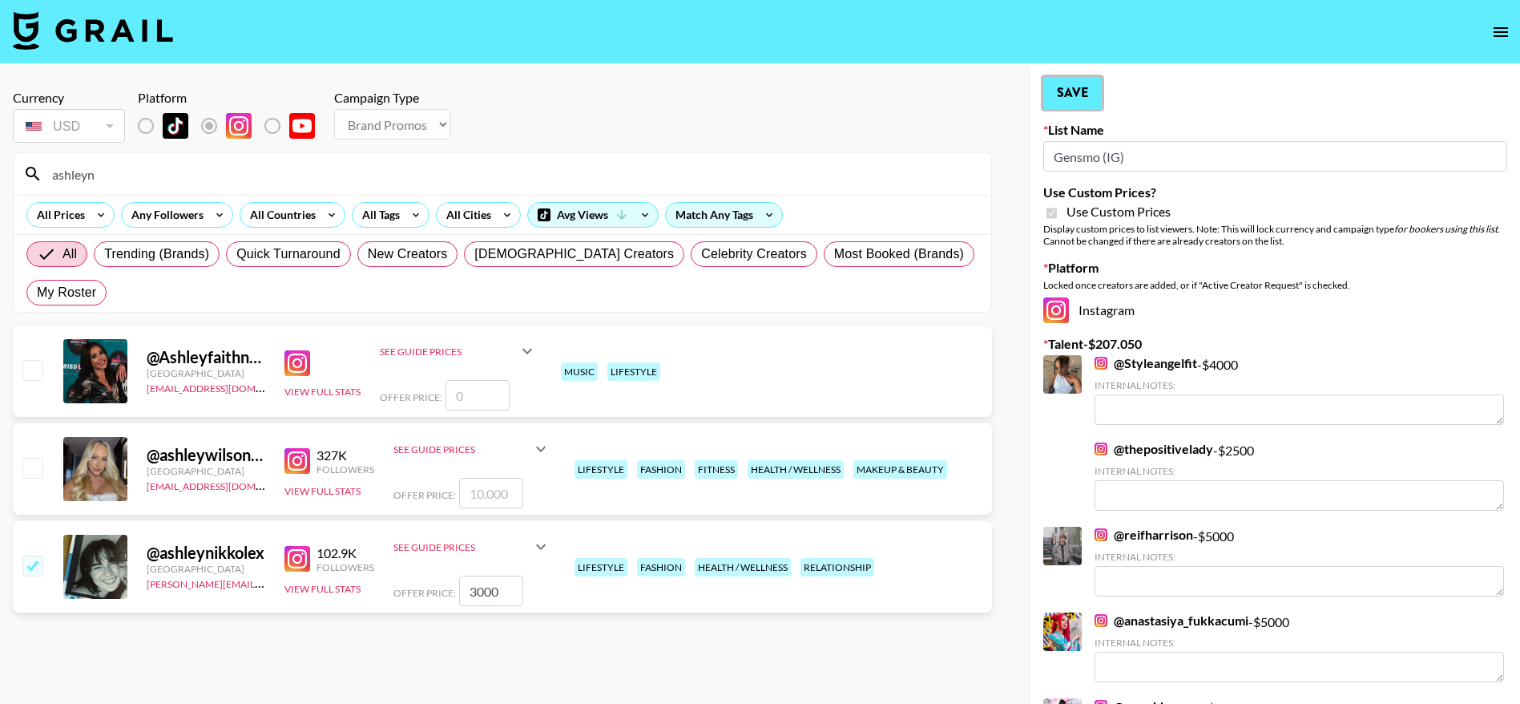
click at [1076, 86] on button "Save" at bounding box center [1073, 93] width 59 height 32
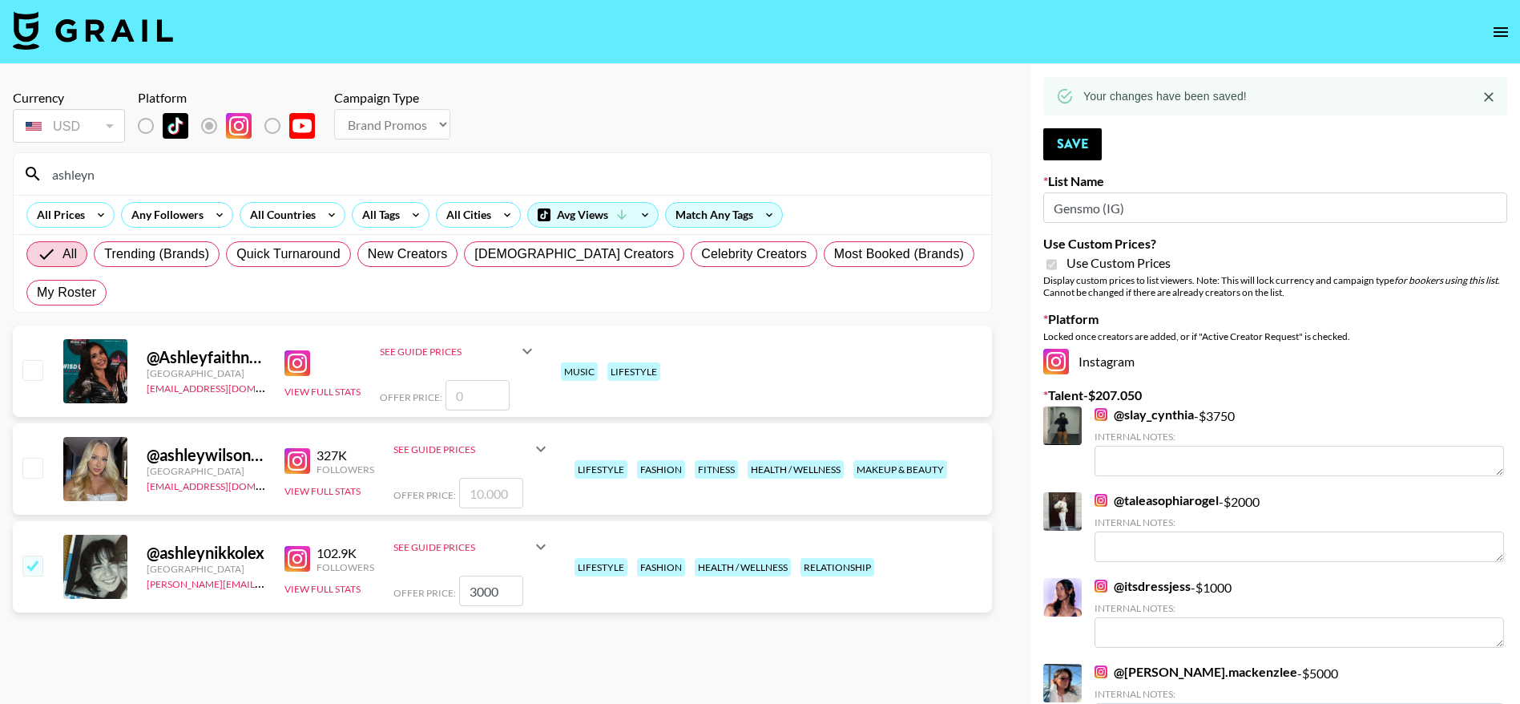
drag, startPoint x: 105, startPoint y: 172, endPoint x: 0, endPoint y: 174, distance: 105.0
